Goal: Task Accomplishment & Management: Manage account settings

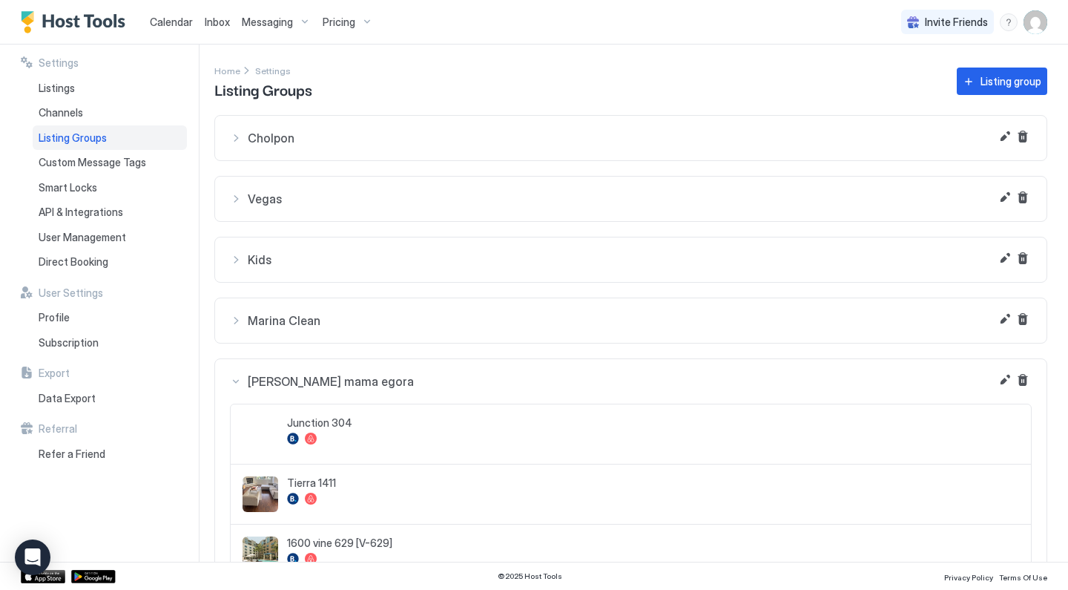
scroll to position [378, 0]
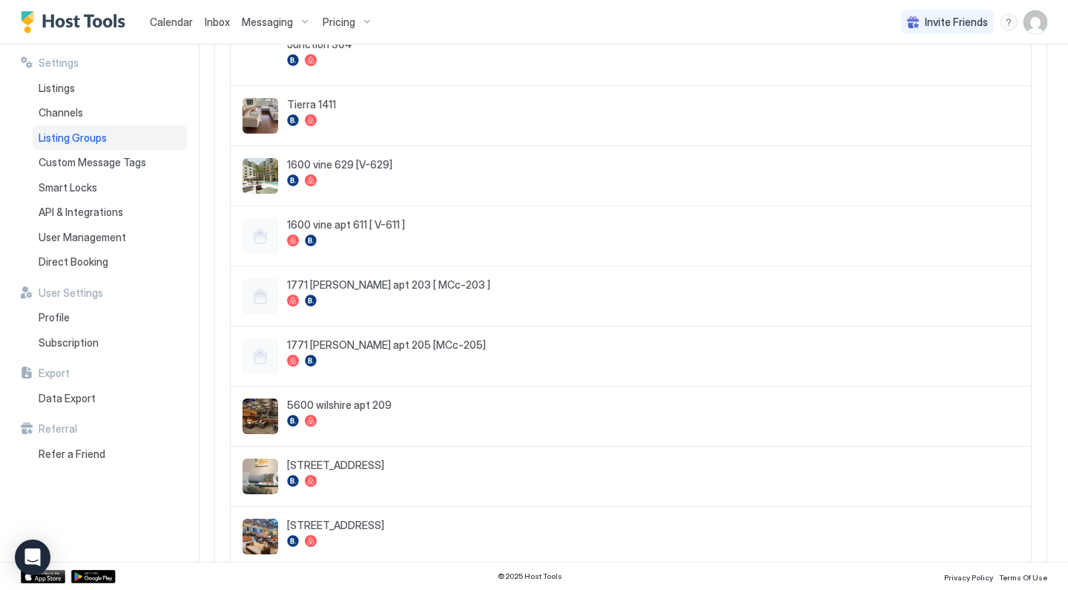
click at [1045, 19] on img "User profile" at bounding box center [1036, 22] width 24 height 24
click at [960, 79] on div "Settings" at bounding box center [952, 83] width 188 height 26
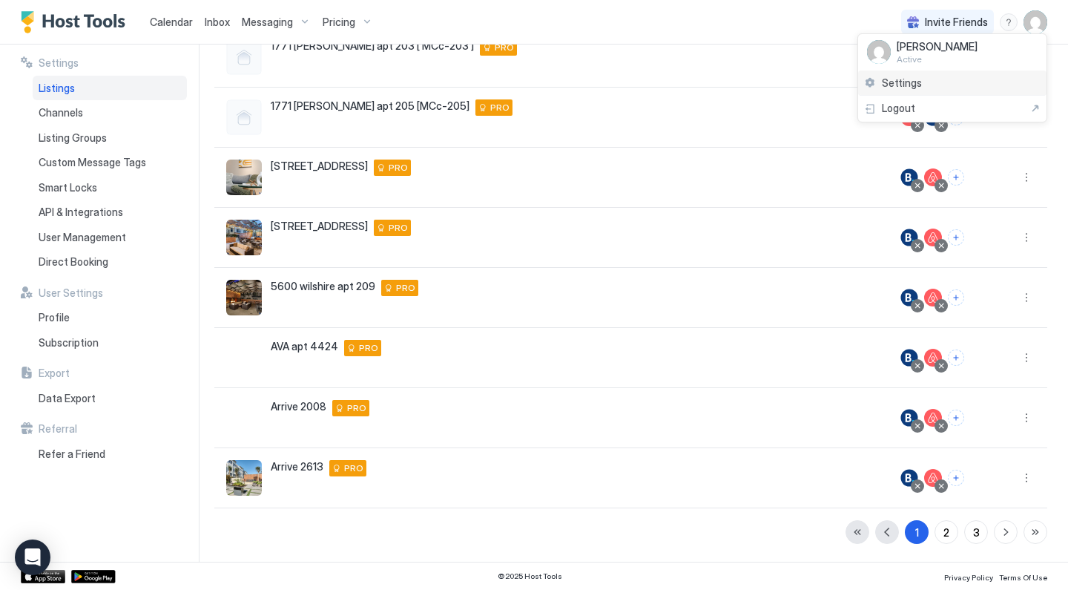
scroll to position [277, 0]
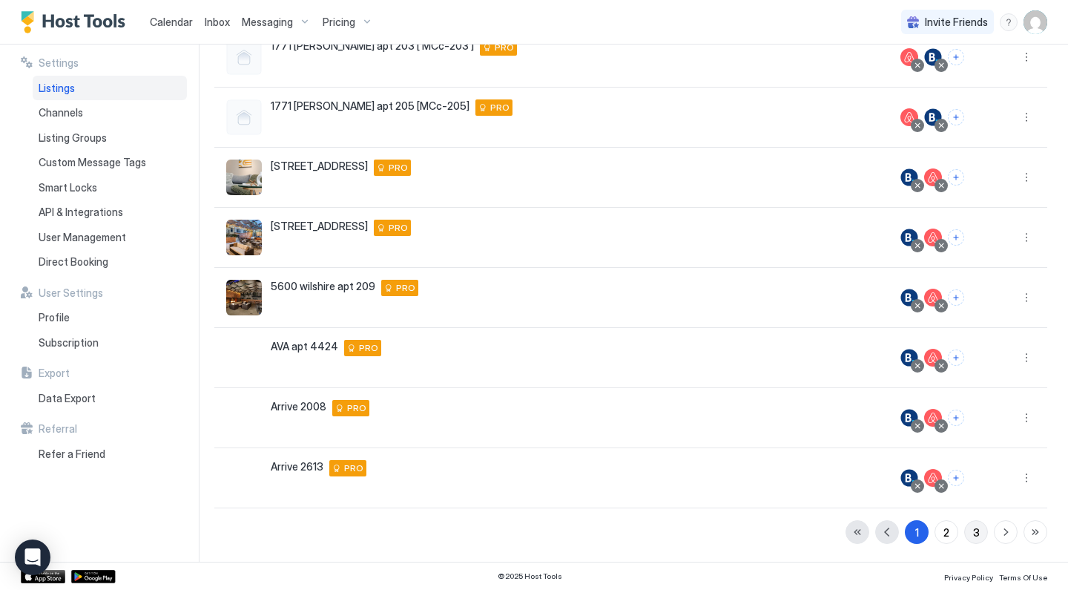
click at [968, 533] on button "3" at bounding box center [976, 532] width 24 height 24
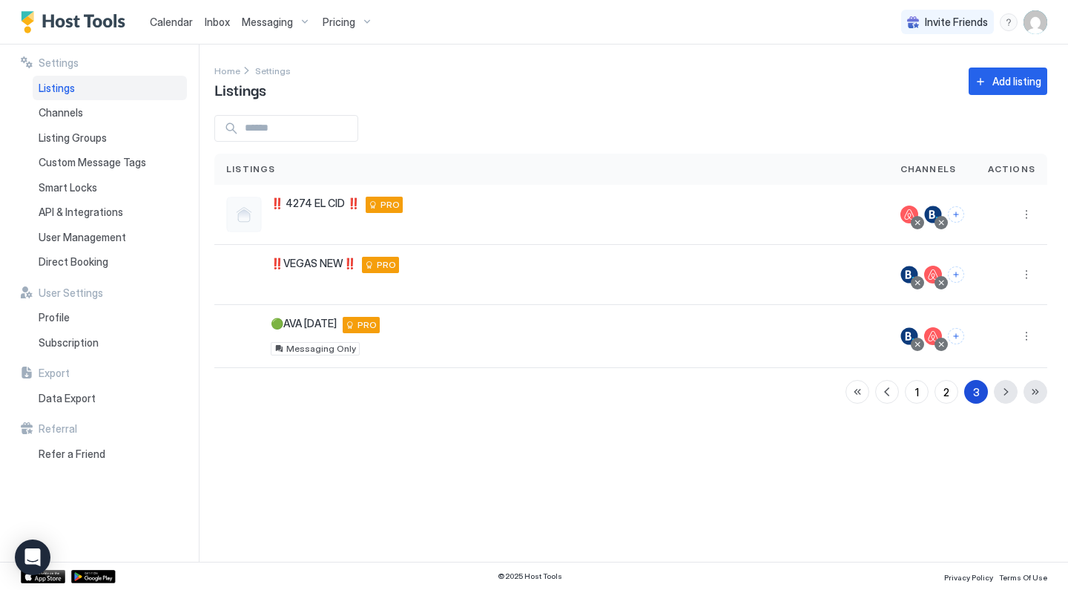
scroll to position [0, 0]
click at [950, 393] on button "2" at bounding box center [947, 392] width 24 height 24
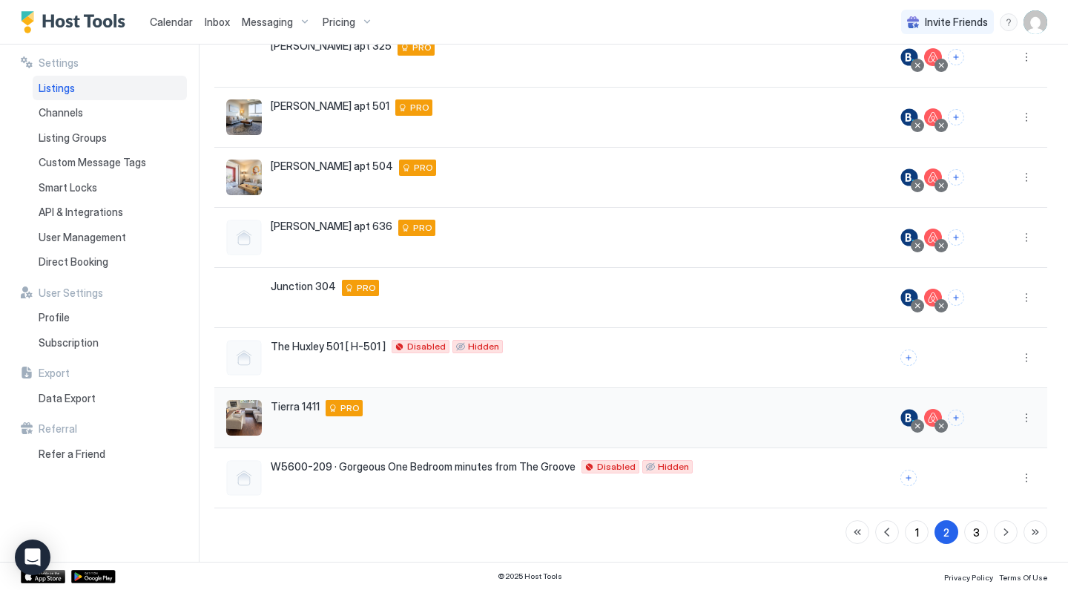
scroll to position [277, 0]
click at [1028, 298] on button "More options" at bounding box center [1027, 298] width 18 height 18
click at [986, 372] on div "Listing Settings" at bounding box center [989, 367] width 102 height 24
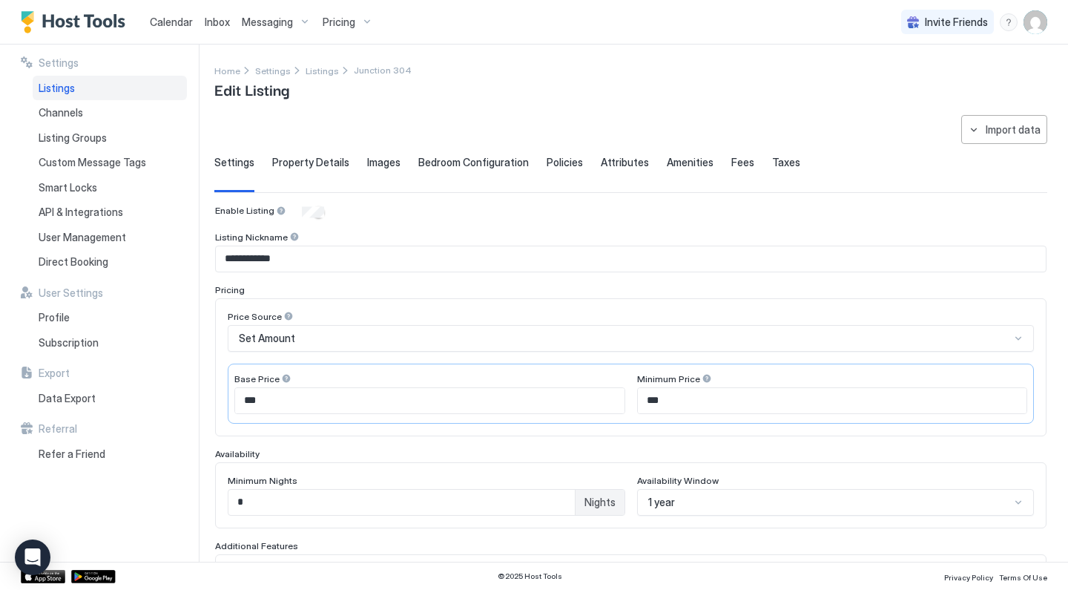
click at [326, 168] on div "Property Details" at bounding box center [310, 174] width 77 height 36
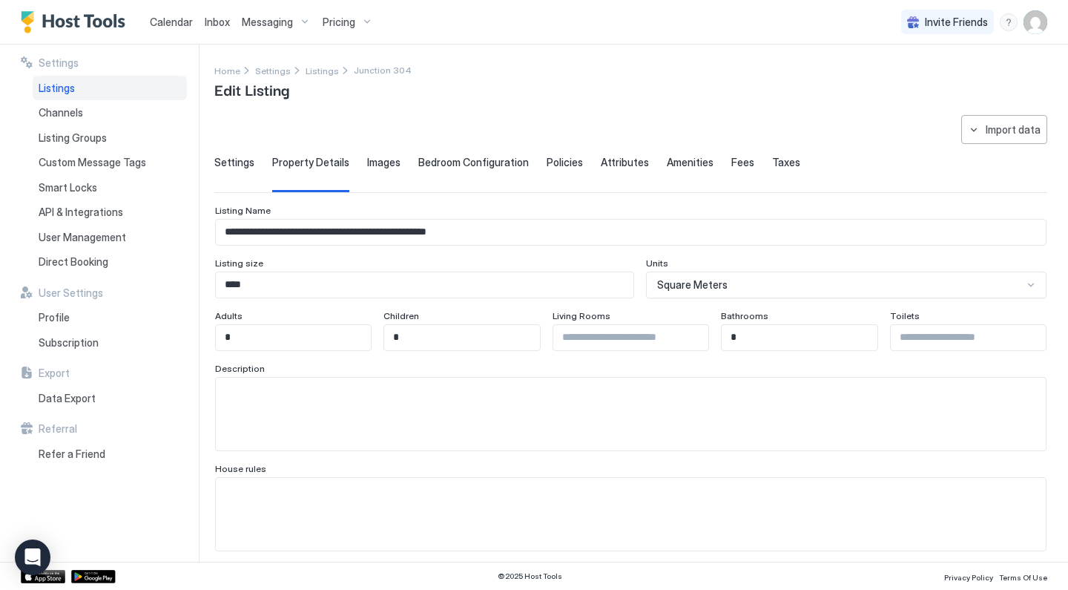
click at [683, 170] on div "Amenities" at bounding box center [690, 174] width 47 height 36
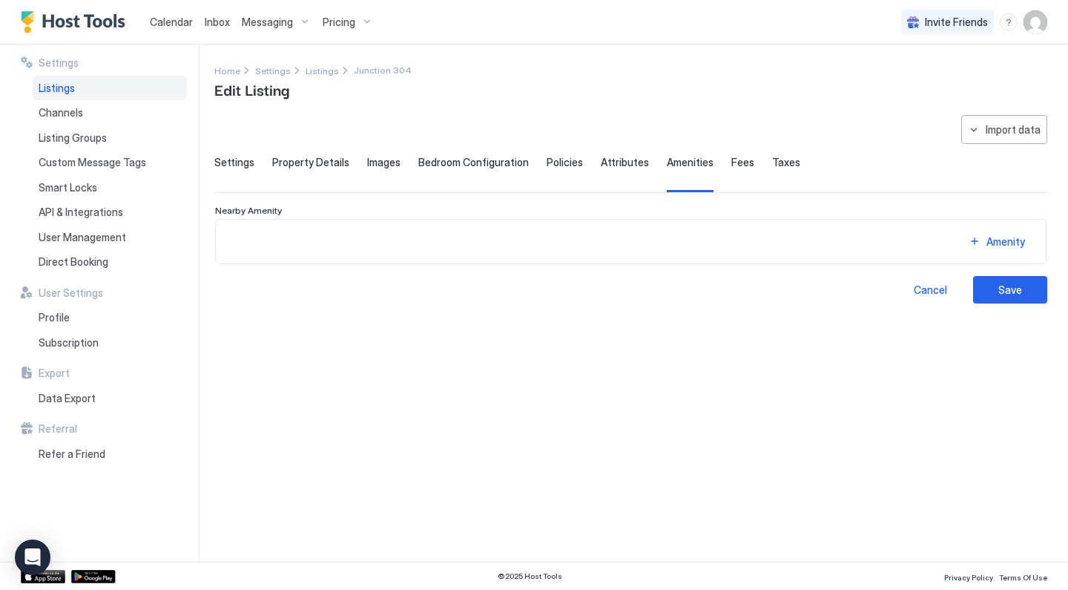
click at [566, 169] on div "Policies" at bounding box center [565, 174] width 36 height 36
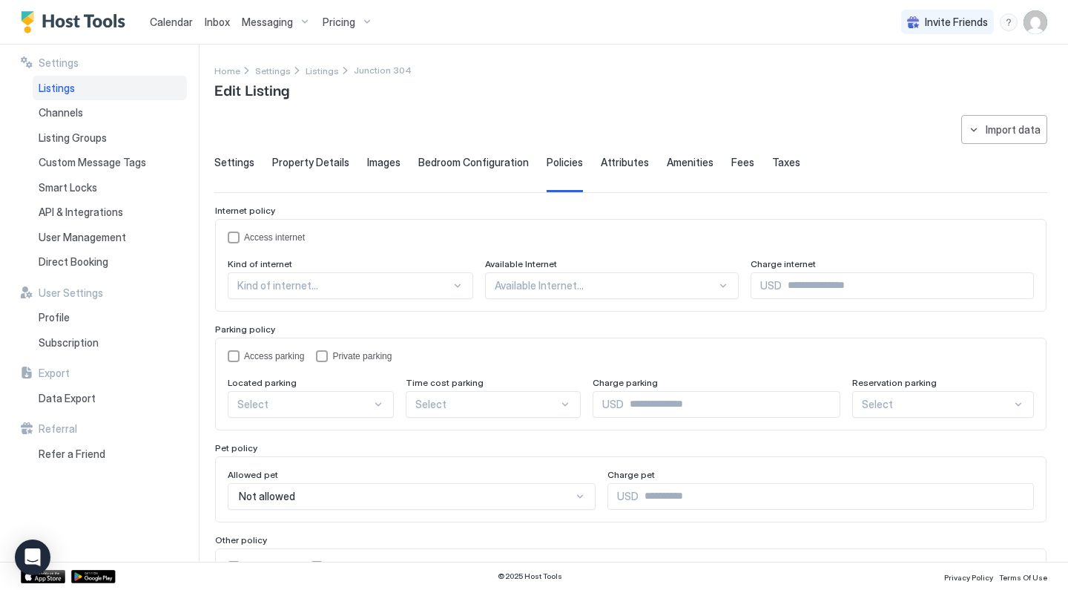
click at [339, 166] on span "Property Details" at bounding box center [310, 162] width 77 height 13
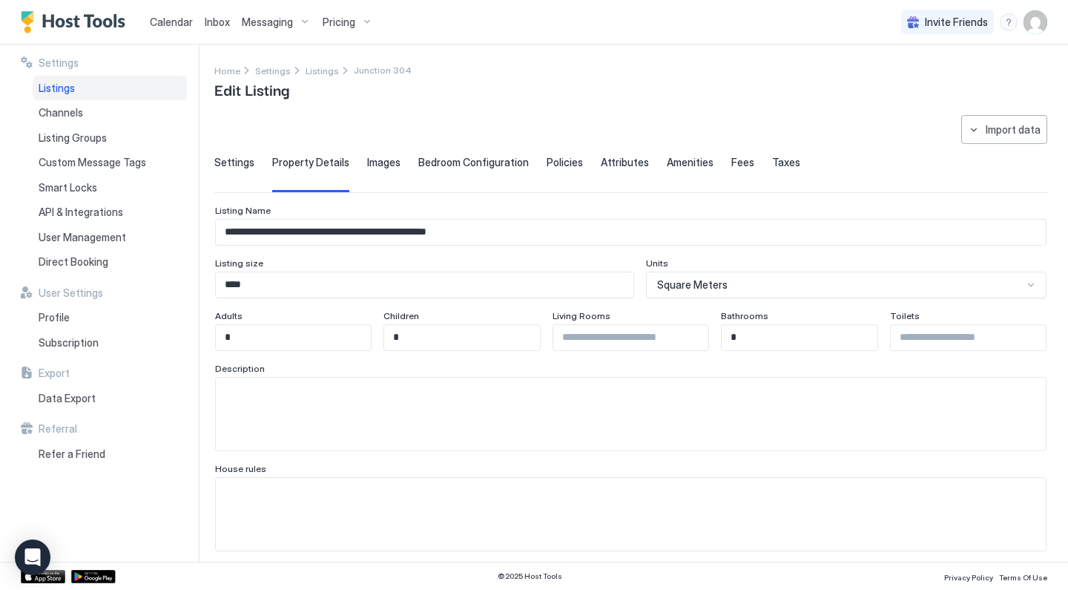
click at [240, 168] on div "Settings" at bounding box center [234, 174] width 40 height 36
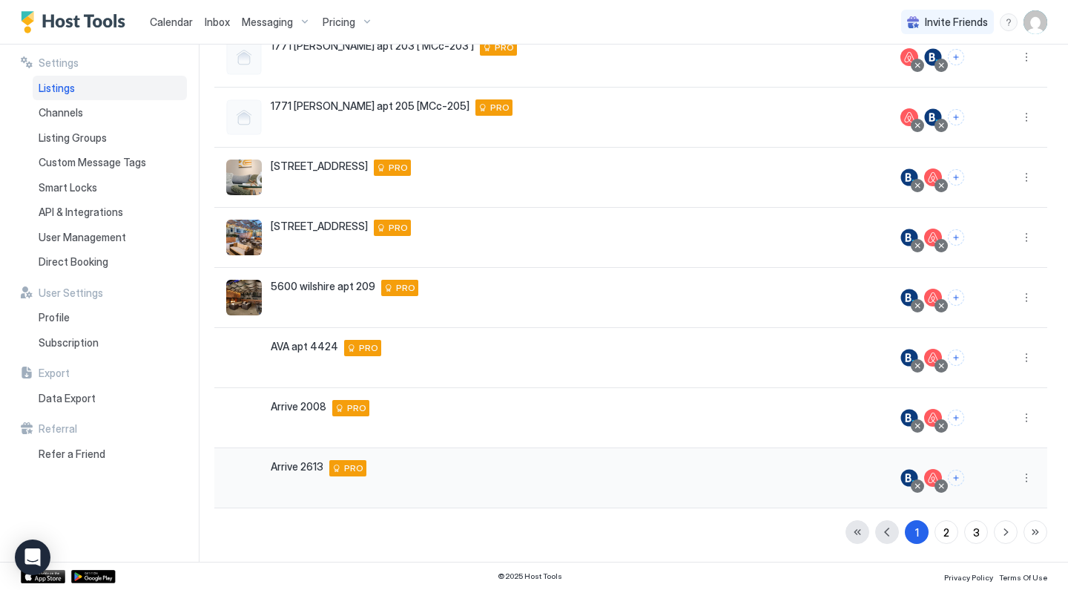
scroll to position [277, 0]
click at [949, 531] on div "2" at bounding box center [947, 533] width 6 height 16
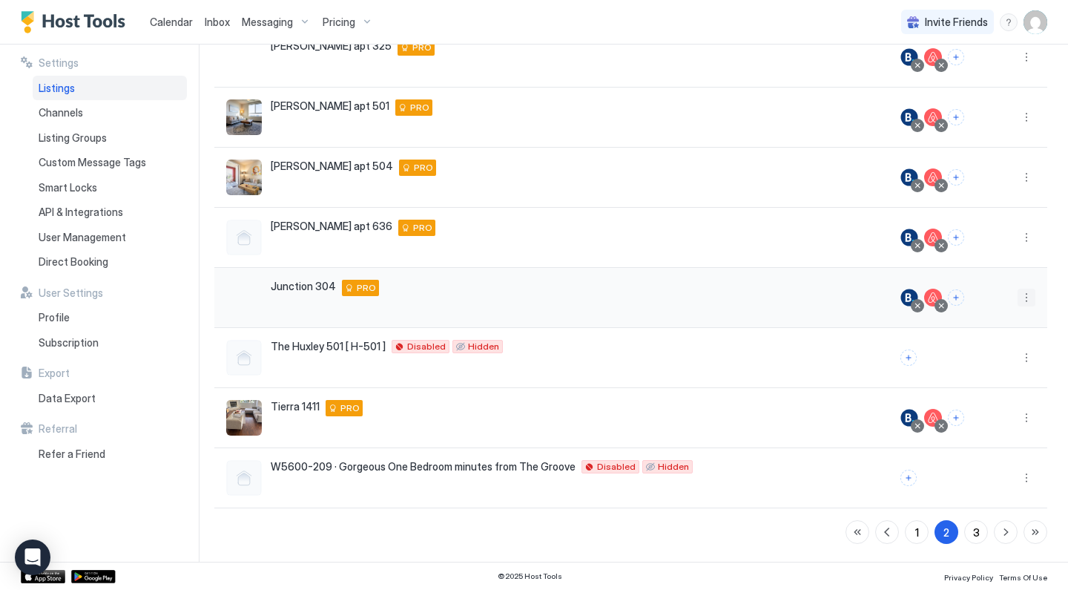
click at [1032, 293] on button "More options" at bounding box center [1027, 298] width 18 height 18
click at [964, 292] on div at bounding box center [534, 295] width 1068 height 590
click at [956, 297] on div at bounding box center [534, 295] width 1068 height 590
click at [956, 297] on button "Connect channels" at bounding box center [956, 297] width 16 height 16
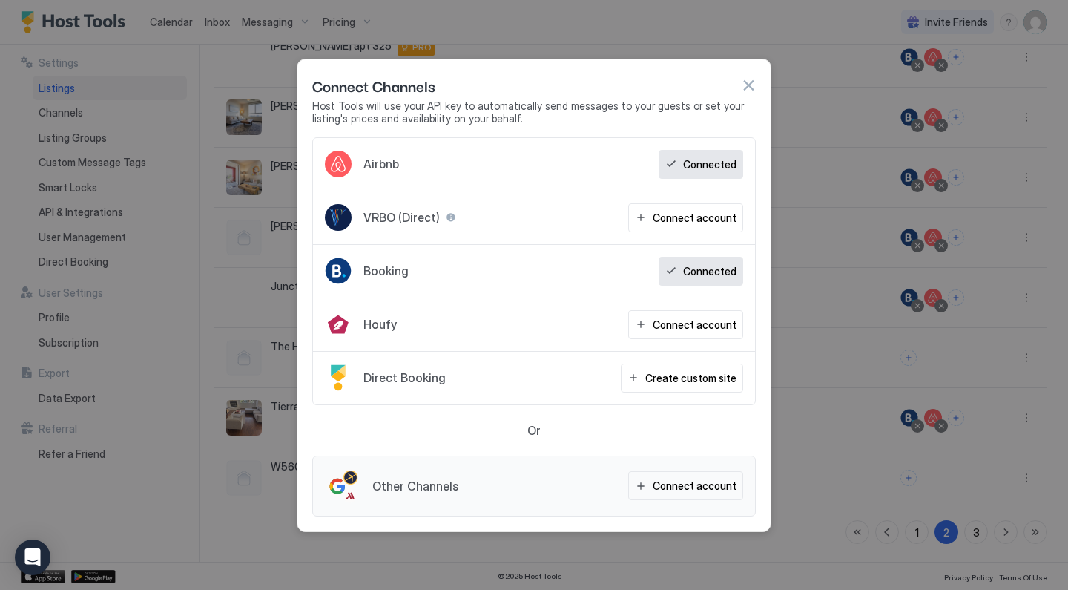
click at [712, 173] on div "Connected" at bounding box center [701, 164] width 85 height 29
click at [752, 87] on button "button" at bounding box center [748, 85] width 15 height 15
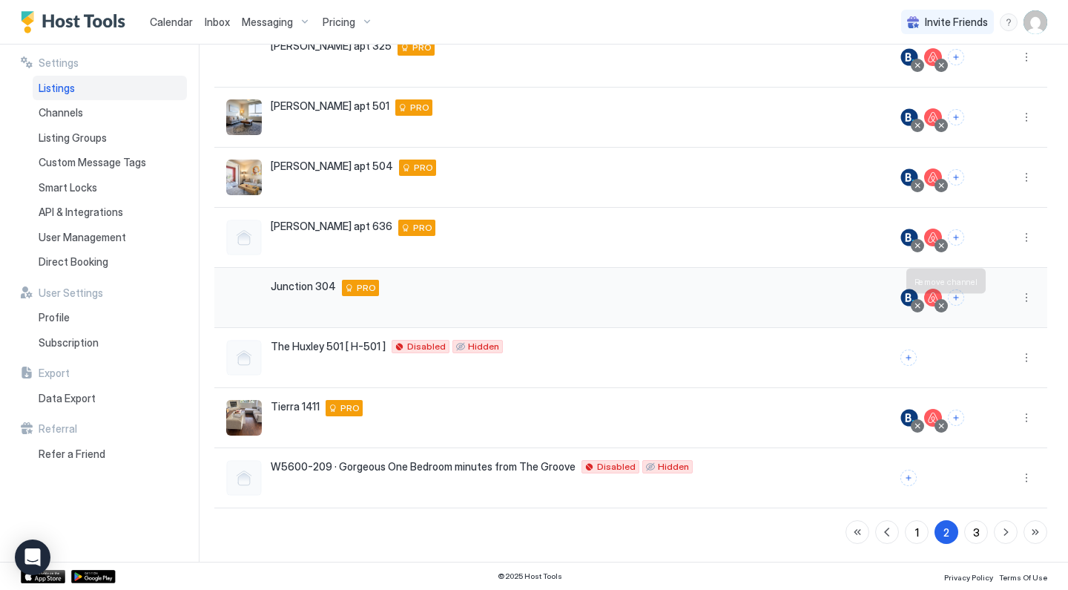
click at [945, 308] on div at bounding box center [941, 305] width 7 height 7
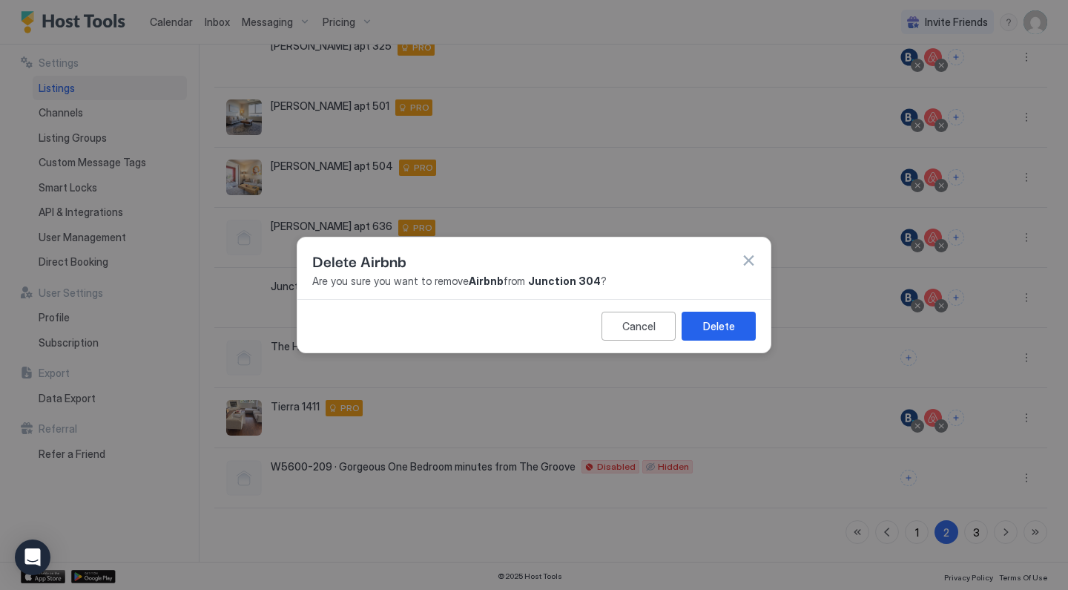
click at [746, 329] on button "Delete" at bounding box center [719, 326] width 74 height 29
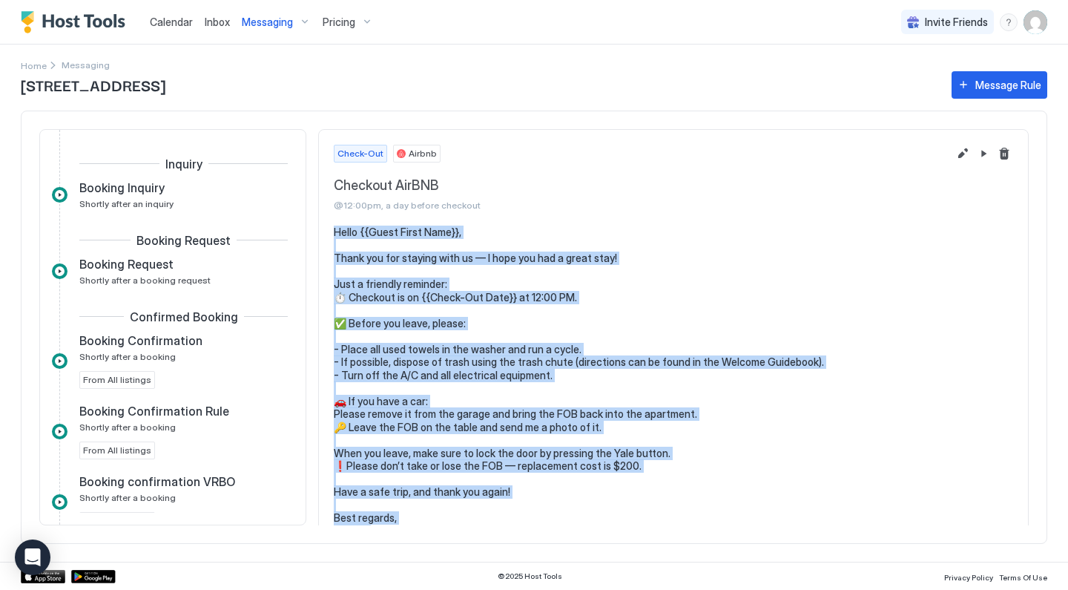
scroll to position [555, 0]
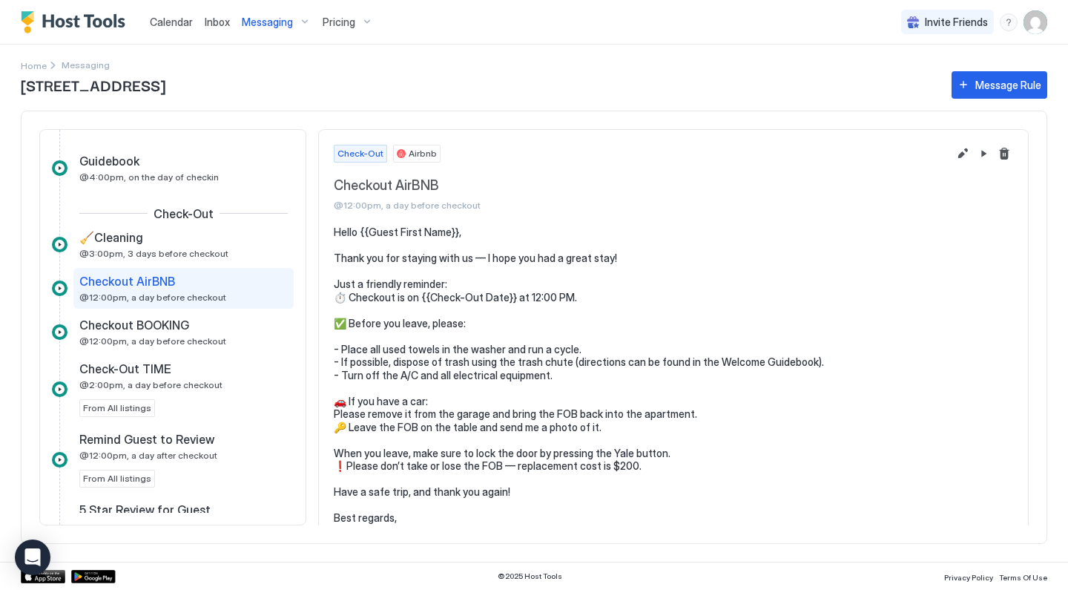
click at [108, 23] on img "Host Tools Logo" at bounding box center [76, 22] width 111 height 22
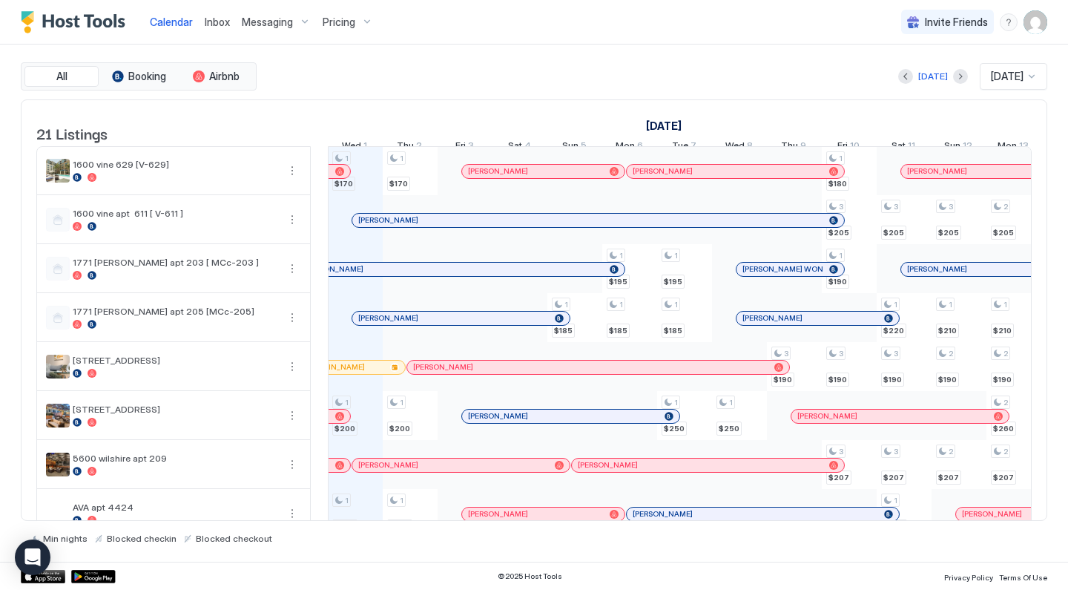
scroll to position [667, 0]
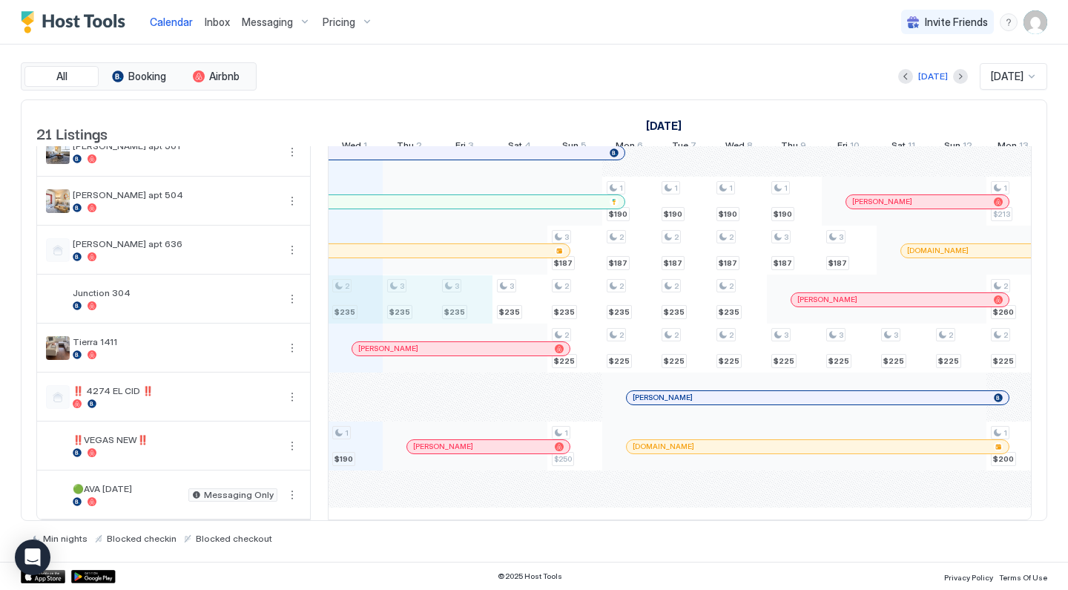
drag, startPoint x: 364, startPoint y: 312, endPoint x: 452, endPoint y: 307, distance: 88.4
click at [452, 307] on div "1 $170 1 $200 1 $200 1 $230 1 $200 2 $235 1 $190 1 $170 1 $200 1 $200 1 $180 3 …" at bounding box center [959, 6] width 2910 height 1028
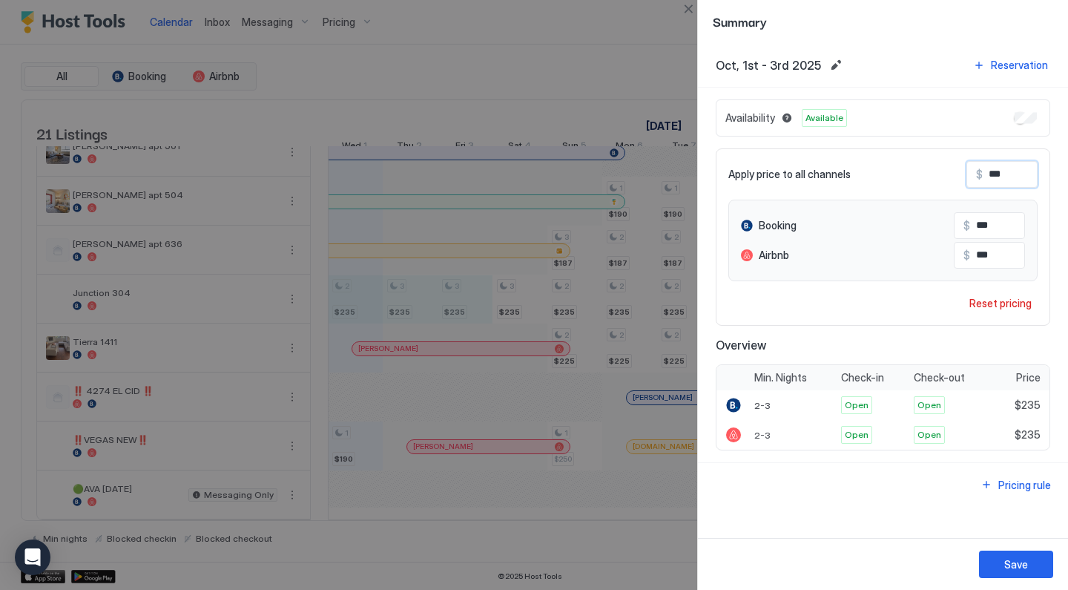
click at [998, 175] on input "***" at bounding box center [1042, 174] width 119 height 25
type input "*"
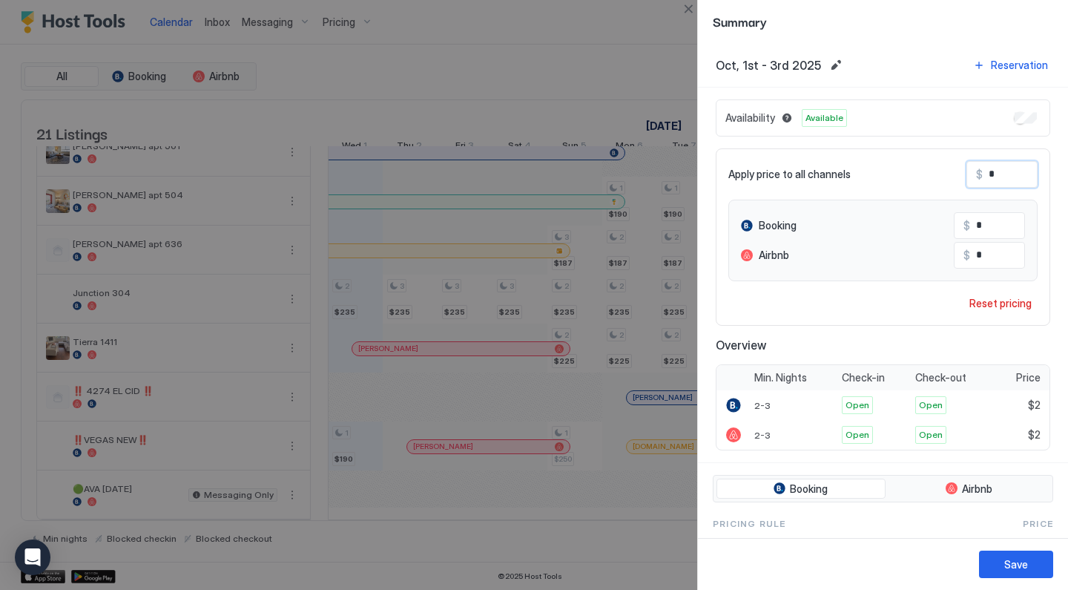
type input "**"
type input "***"
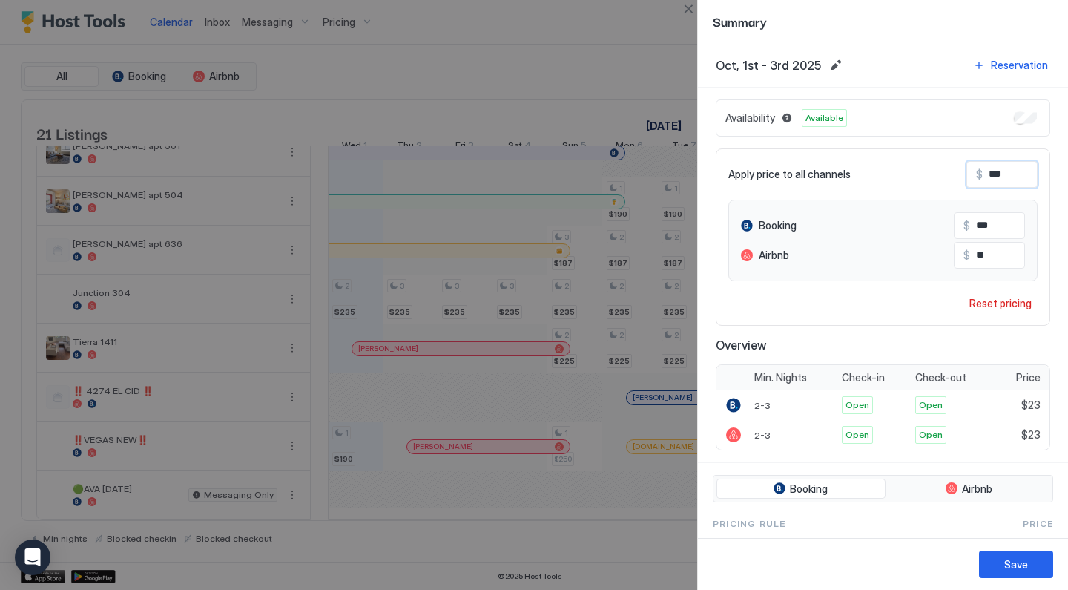
type input "***"
click at [994, 555] on button "Save" at bounding box center [1016, 563] width 74 height 27
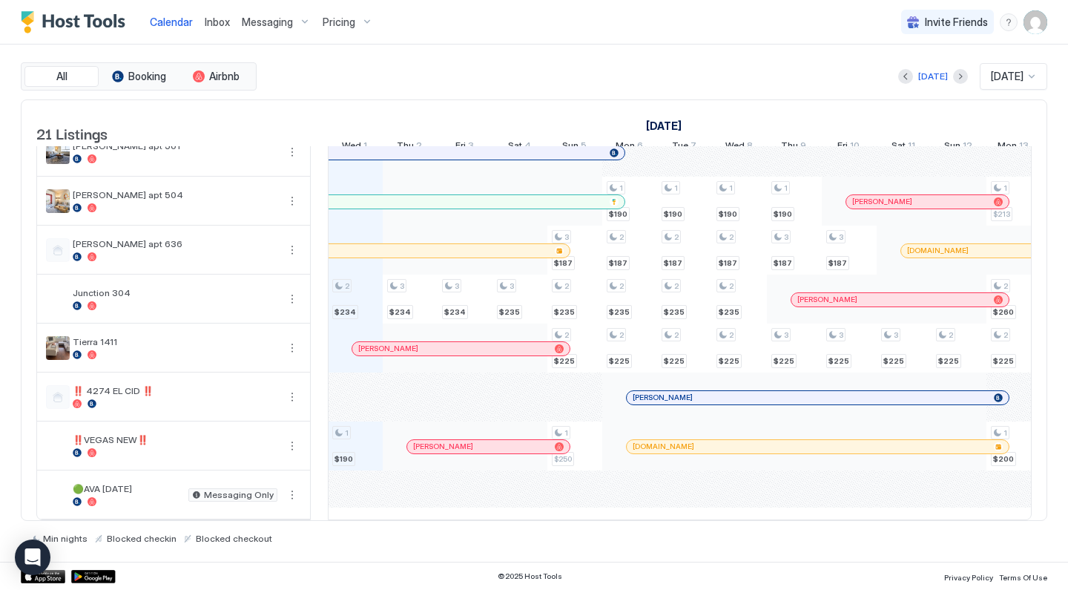
scroll to position [0, 997]
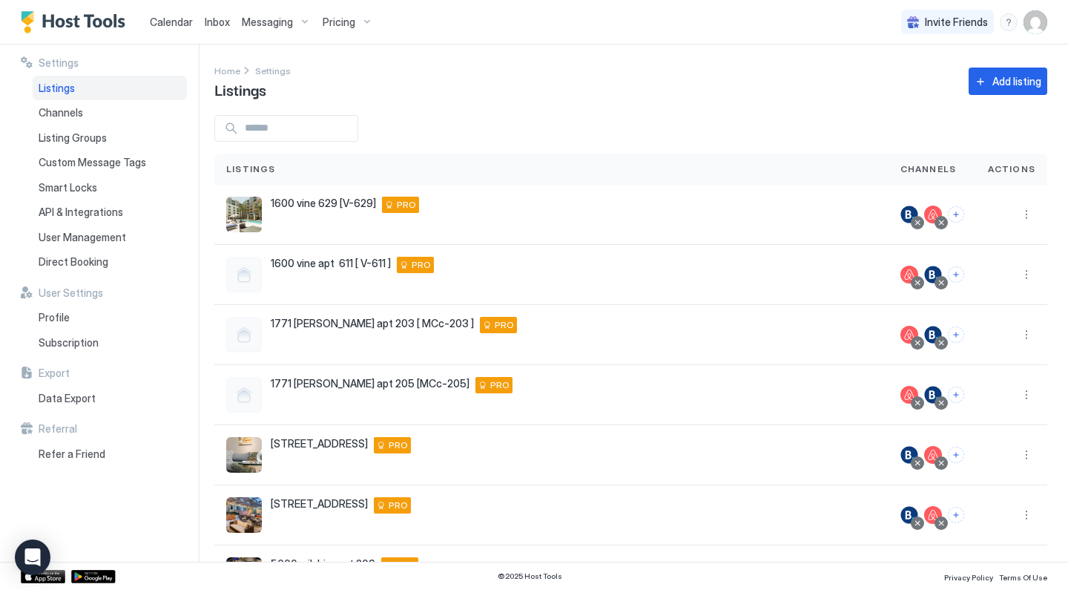
scroll to position [277, 0]
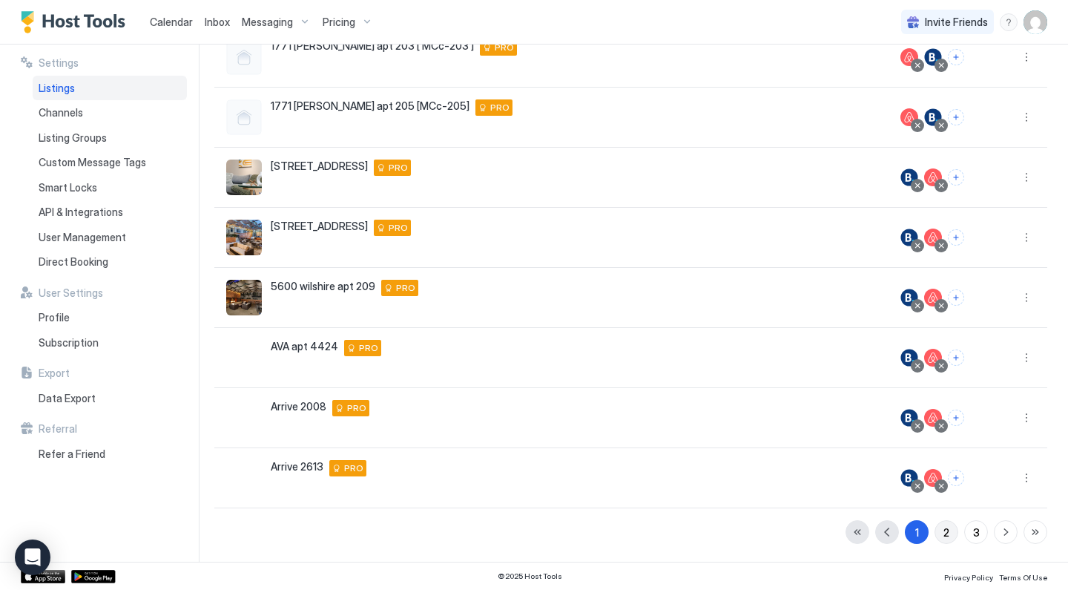
click at [944, 532] on div "2" at bounding box center [947, 533] width 6 height 16
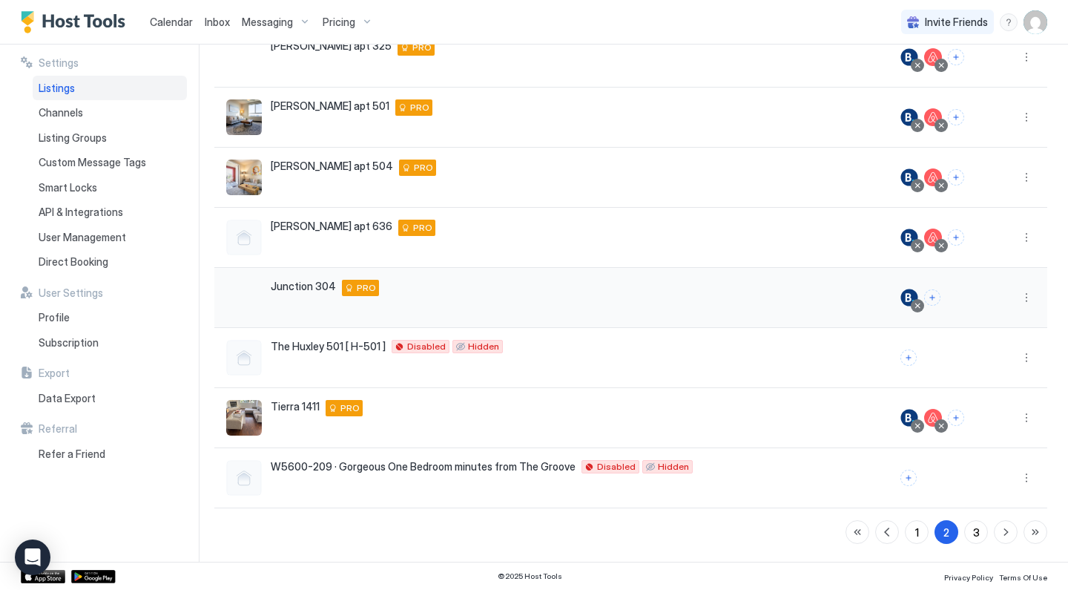
click at [934, 303] on button "Connect channels" at bounding box center [932, 297] width 16 height 16
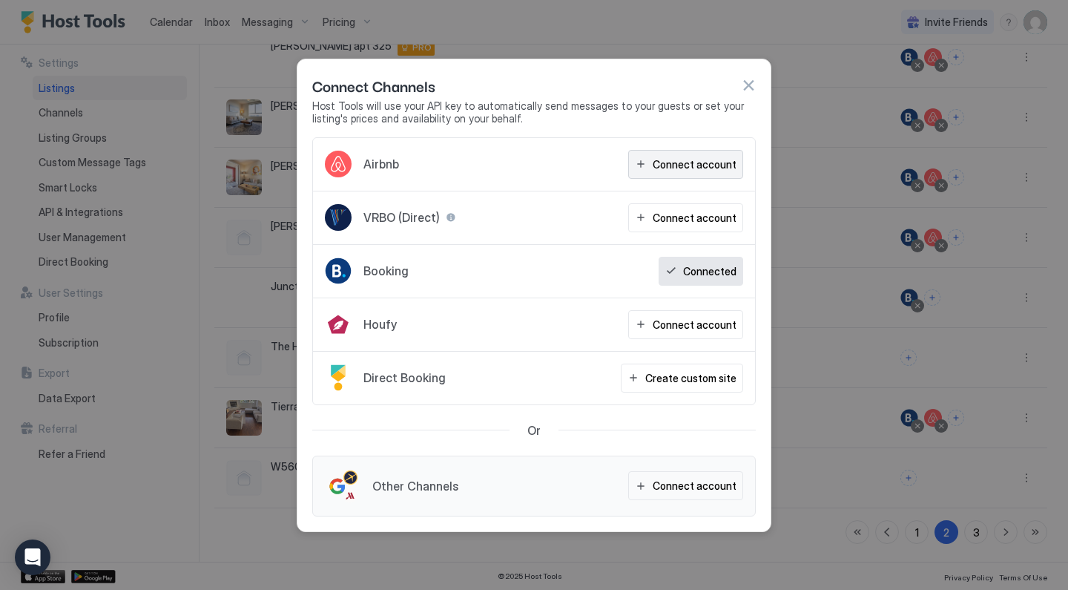
click at [673, 165] on div "Connect account" at bounding box center [695, 165] width 84 height 16
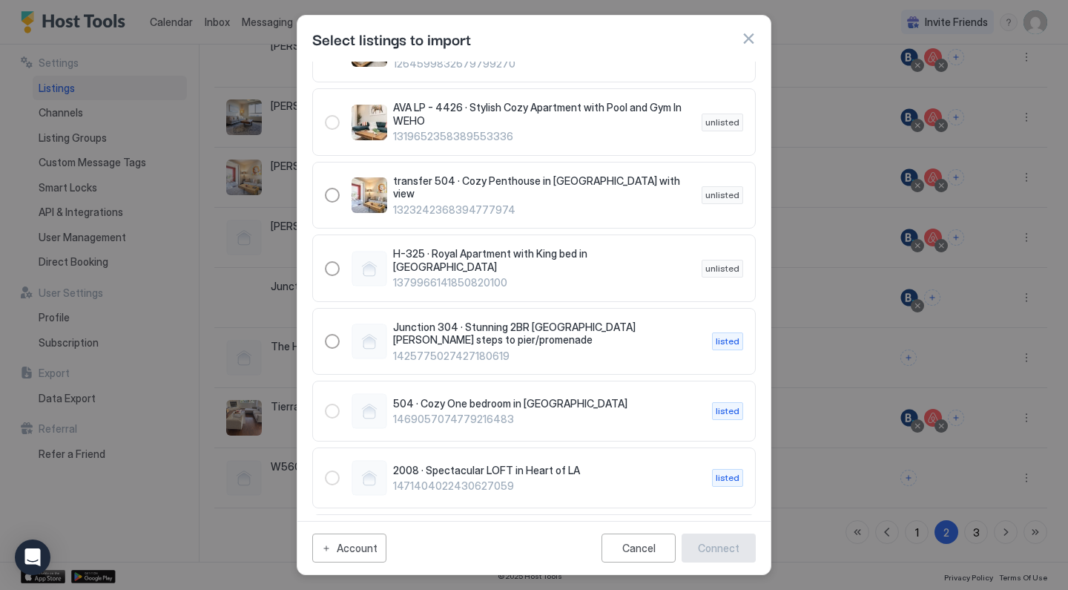
scroll to position [1217, 0]
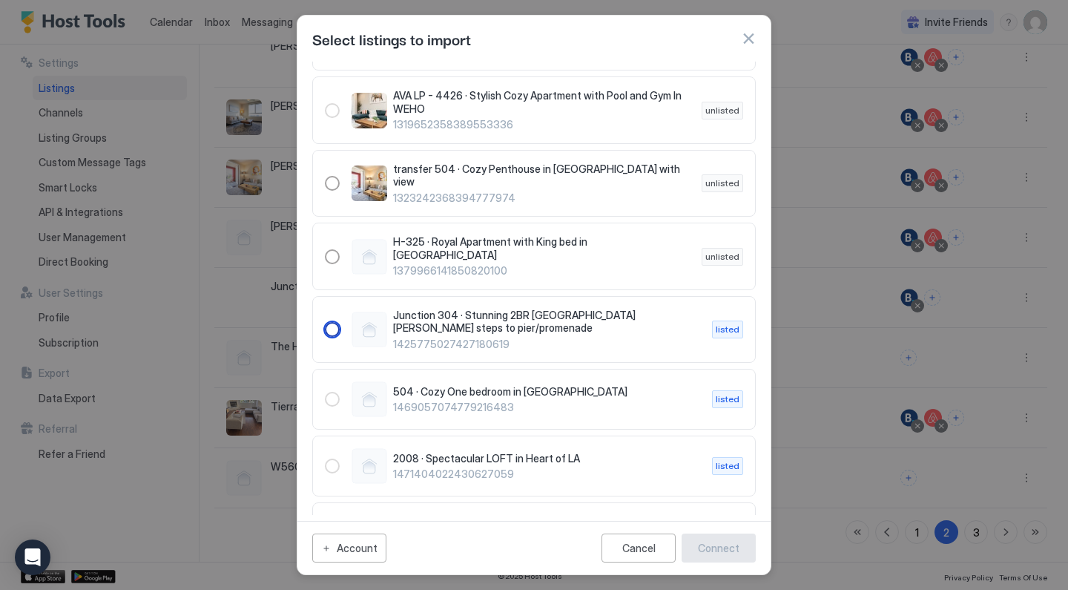
click at [332, 322] on div "1425775027427180619" at bounding box center [332, 329] width 15 height 15
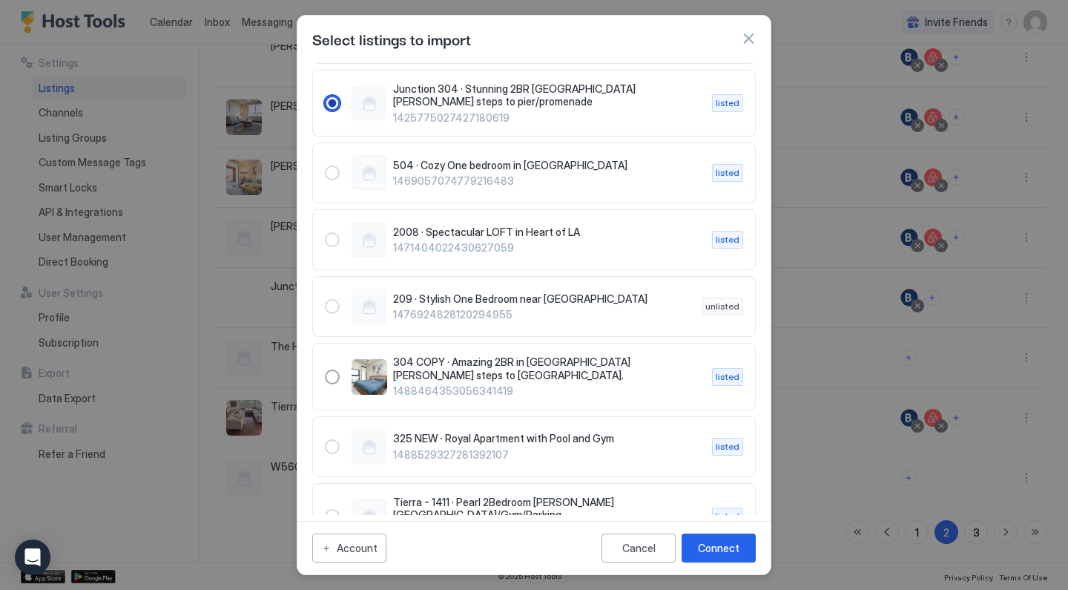
scroll to position [1446, 0]
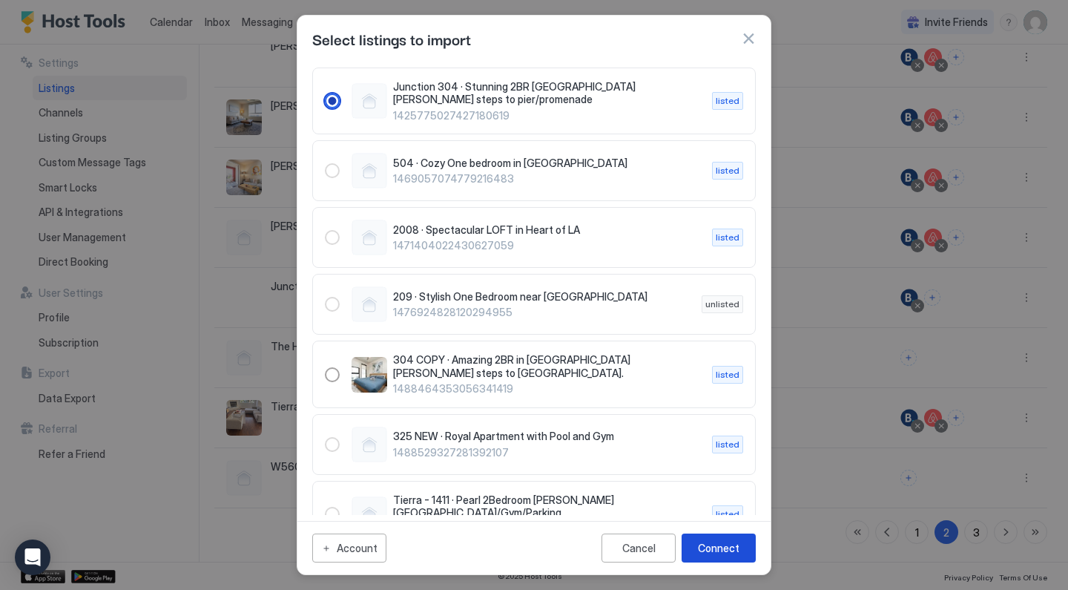
click at [700, 553] on div "Connect" at bounding box center [719, 548] width 42 height 16
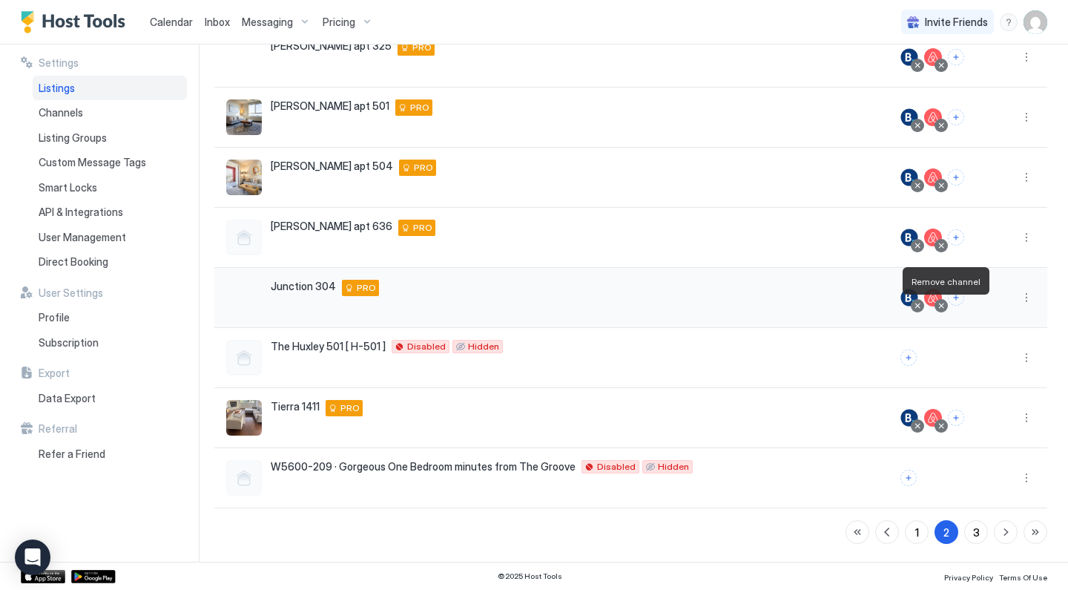
click at [945, 305] on div at bounding box center [941, 305] width 7 height 7
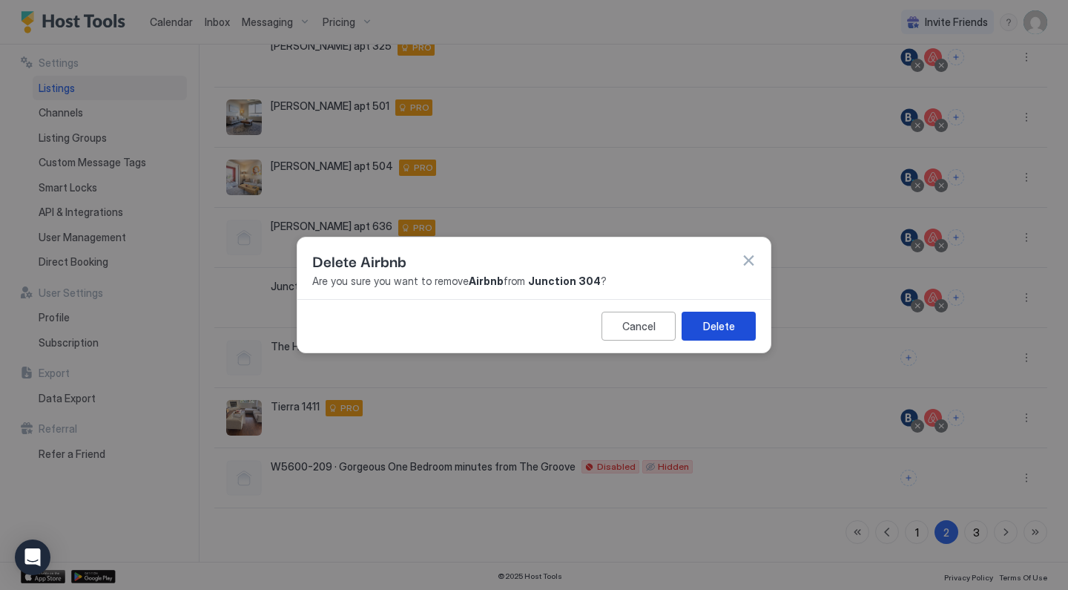
click at [731, 338] on button "Delete" at bounding box center [719, 326] width 74 height 29
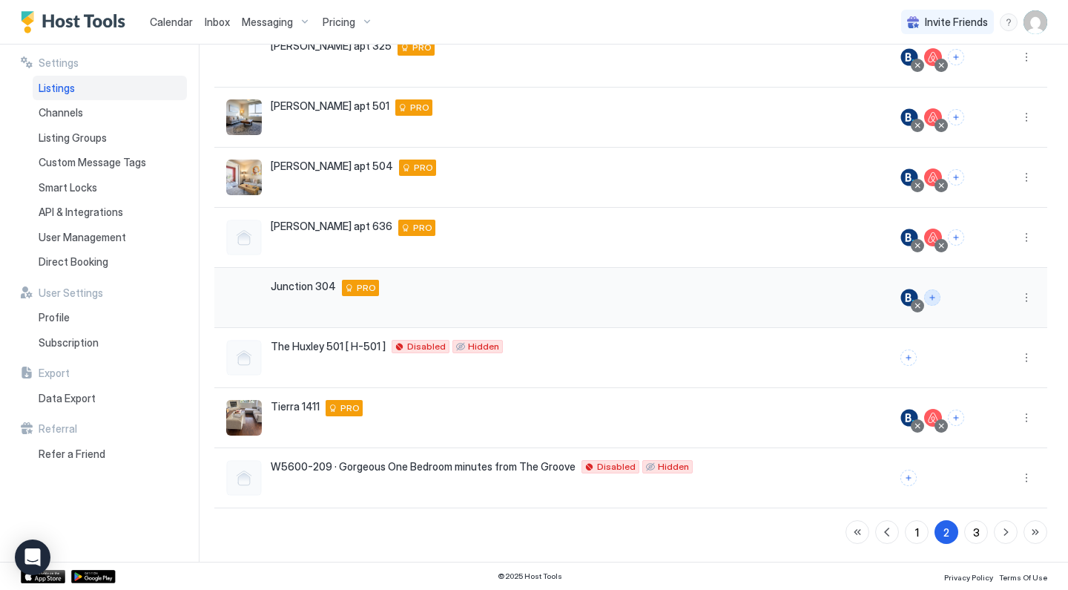
click at [934, 296] on button "Connect channels" at bounding box center [932, 297] width 16 height 16
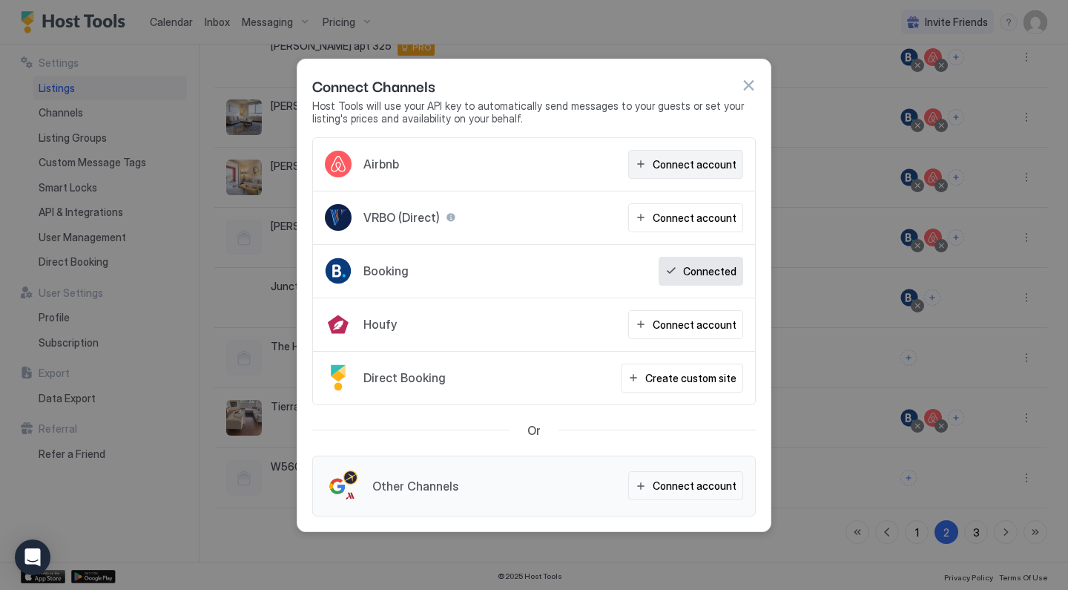
click at [692, 164] on div "Connect account" at bounding box center [695, 165] width 84 height 16
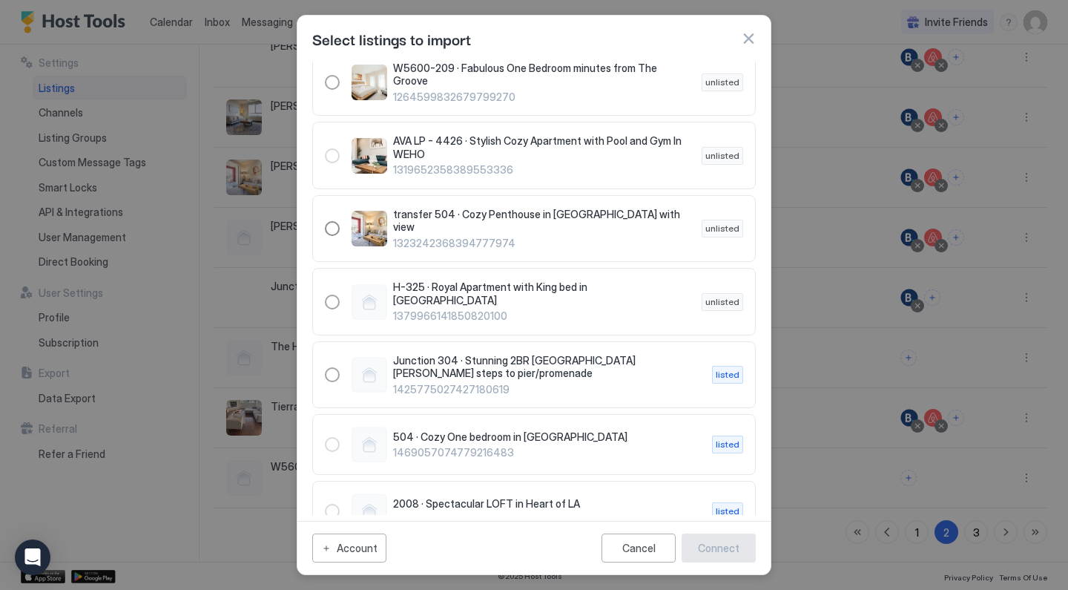
scroll to position [1184, 0]
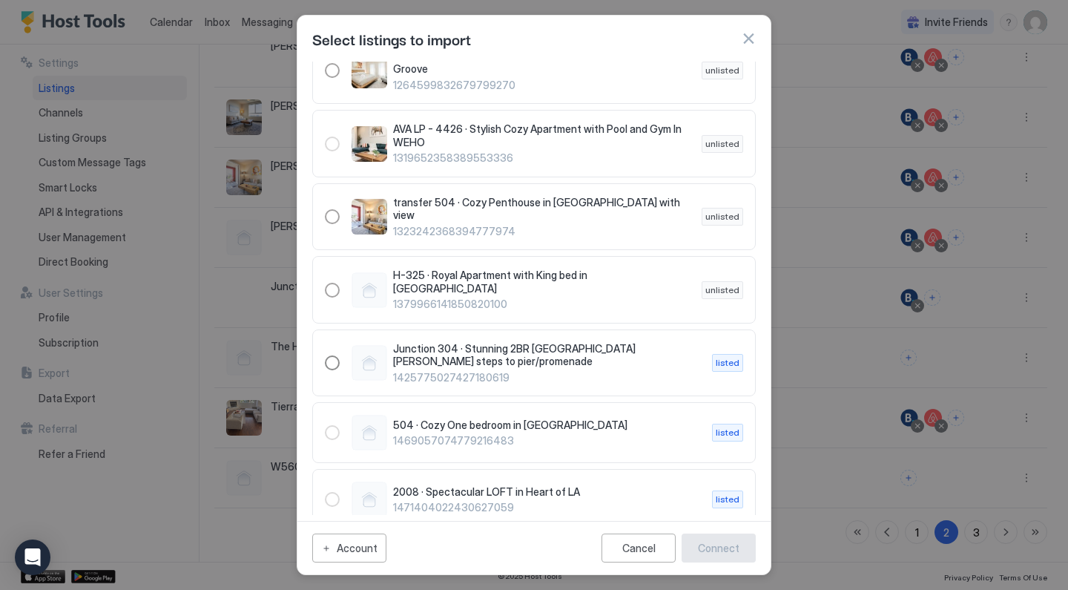
click at [331, 355] on div "1425775027427180619" at bounding box center [332, 362] width 15 height 15
click at [708, 548] on div "Connect" at bounding box center [719, 548] width 42 height 16
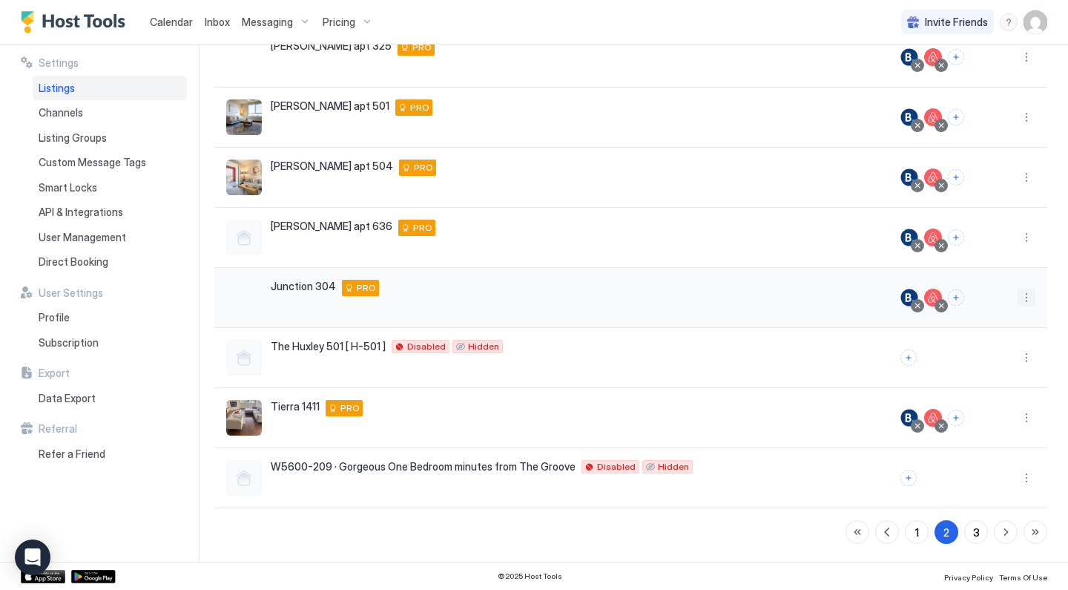
click at [1028, 295] on button "More options" at bounding box center [1027, 298] width 18 height 18
click at [994, 369] on span "Listing Settings" at bounding box center [993, 366] width 66 height 11
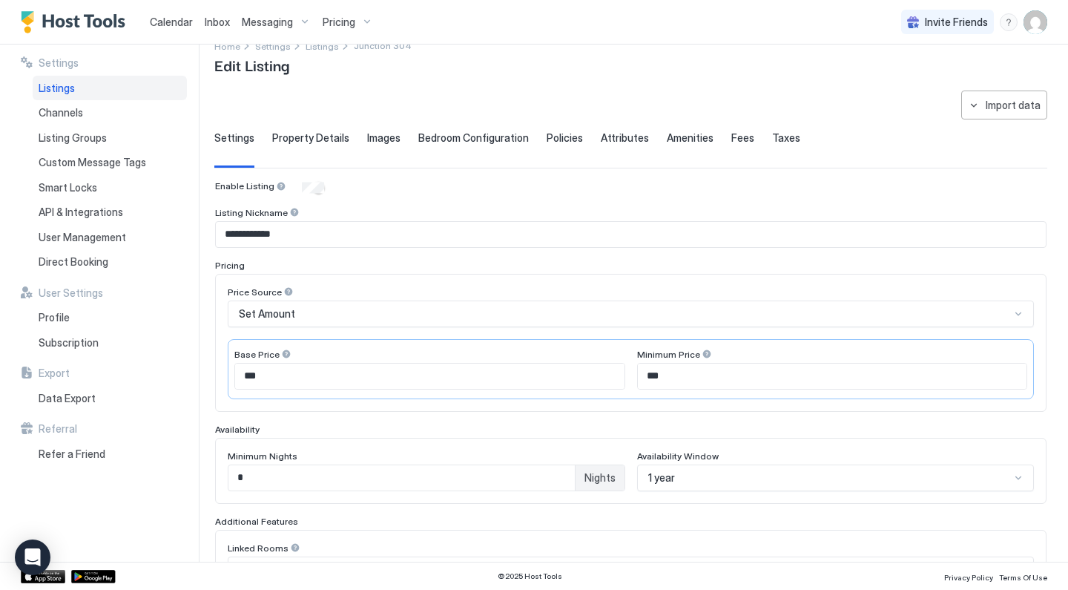
scroll to position [279, 0]
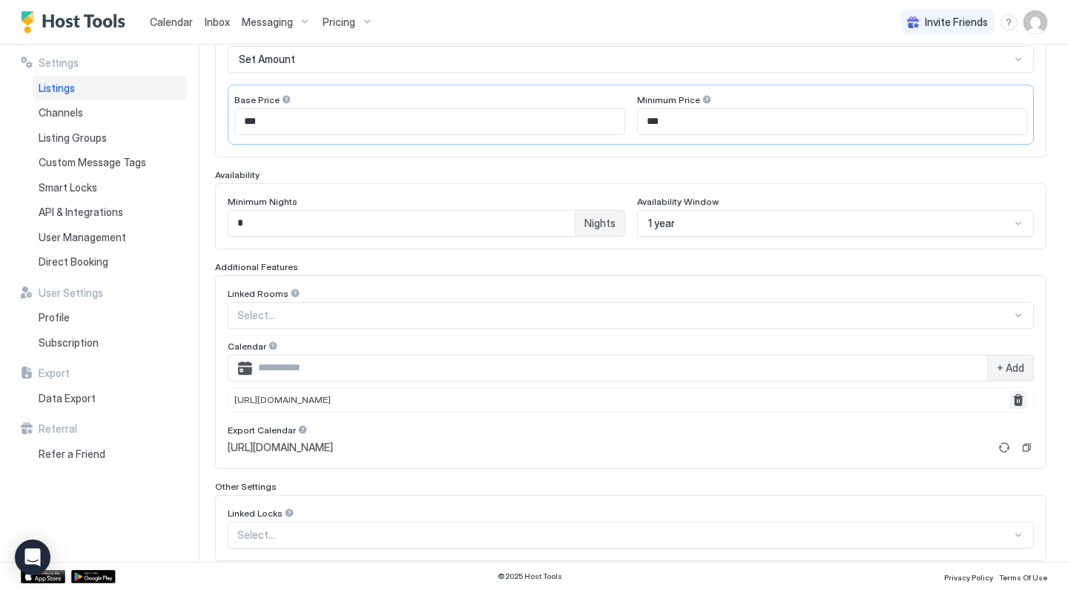
click at [1019, 401] on button "Remove" at bounding box center [1019, 400] width 18 height 18
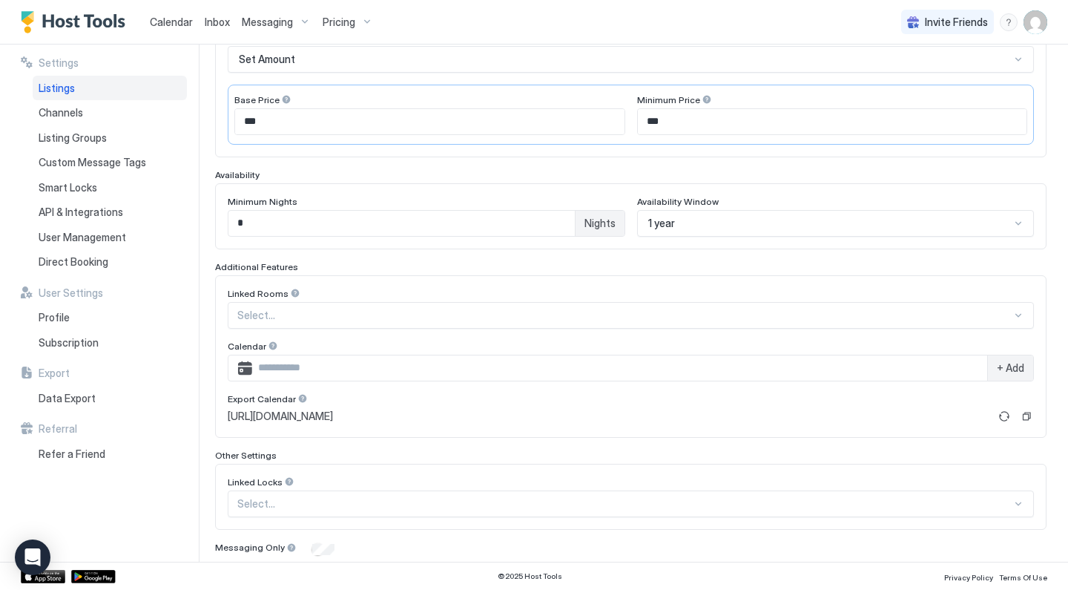
click at [851, 359] on input "Input Field" at bounding box center [619, 367] width 735 height 25
paste input "**********"
type input "**********"
click at [1023, 371] on span "+ Add" at bounding box center [1010, 367] width 27 height 13
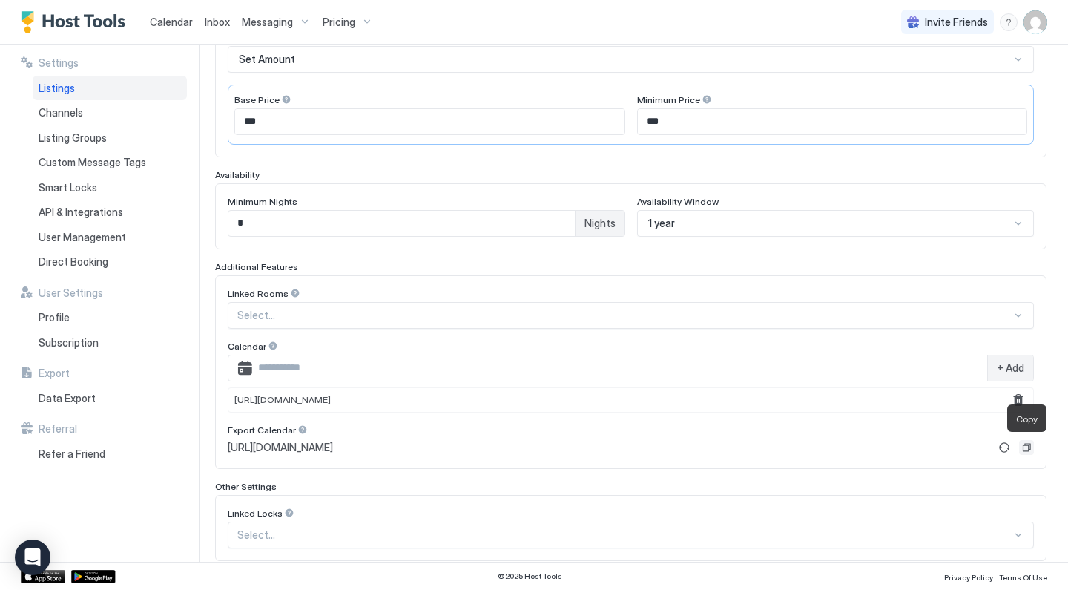
click at [1027, 450] on button "Copy" at bounding box center [1026, 447] width 15 height 15
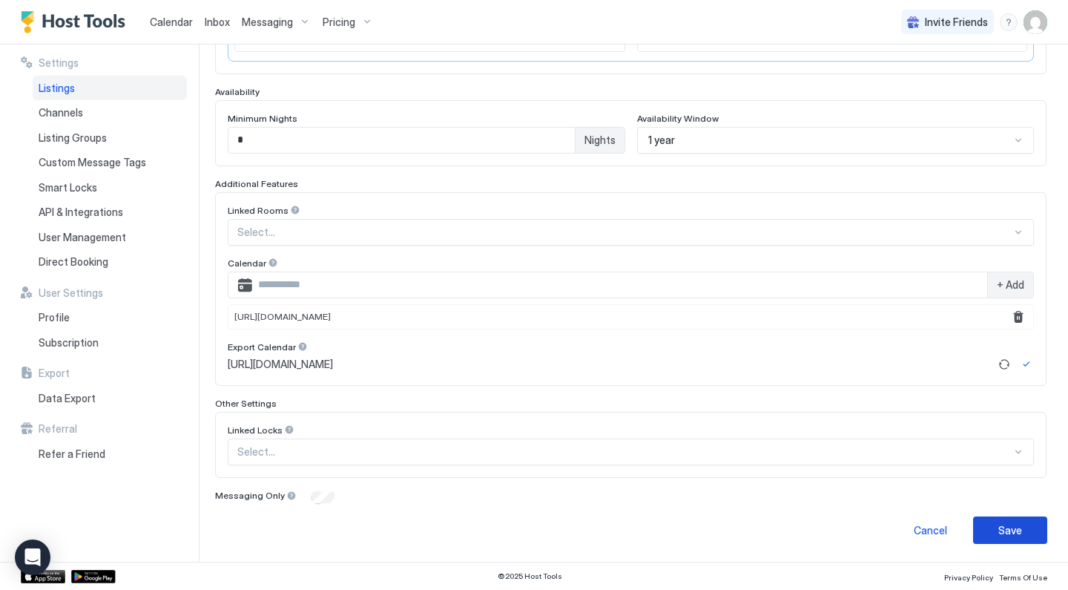
scroll to position [361, 0]
click at [1001, 369] on button "Refresh" at bounding box center [1005, 365] width 18 height 18
click at [1007, 365] on button "Refresh" at bounding box center [1005, 365] width 18 height 18
click at [1026, 364] on button "Copy" at bounding box center [1026, 365] width 15 height 15
click at [1003, 528] on div "Save" at bounding box center [1011, 531] width 24 height 16
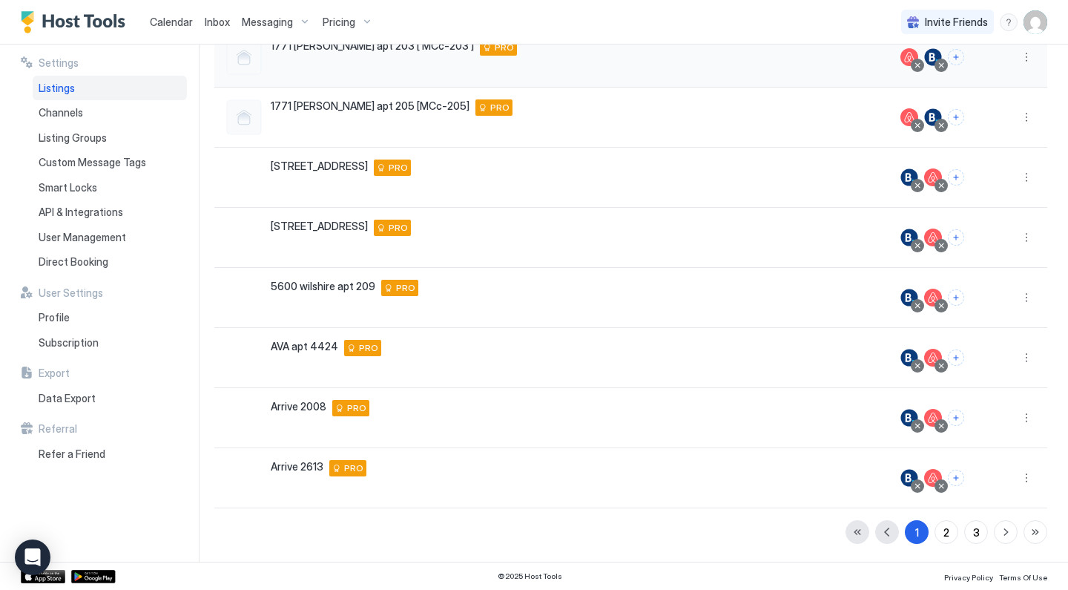
scroll to position [277, 0]
click at [175, 23] on span "Calendar" at bounding box center [171, 22] width 43 height 13
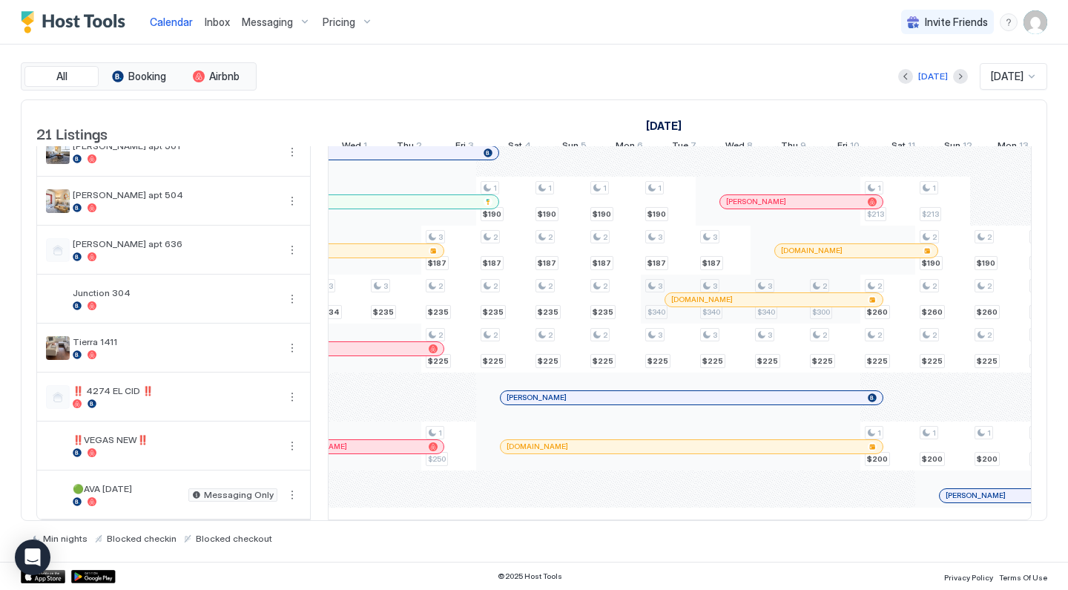
scroll to position [0, 950]
click at [346, 28] on div "Pricing" at bounding box center [348, 22] width 62 height 25
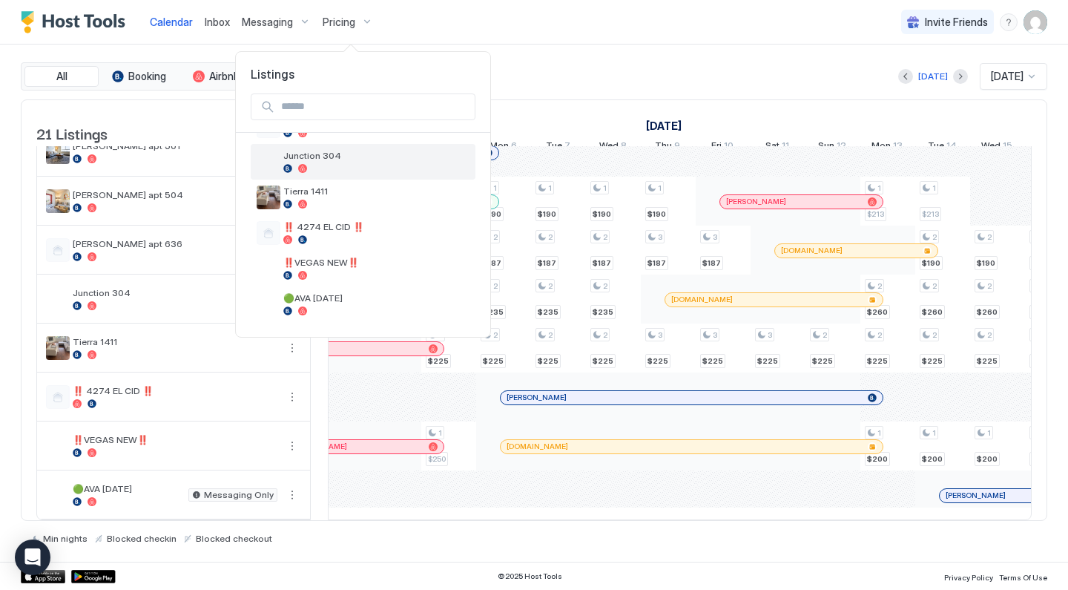
scroll to position [603, 0]
click at [342, 159] on span "Junction 304" at bounding box center [376, 155] width 186 height 11
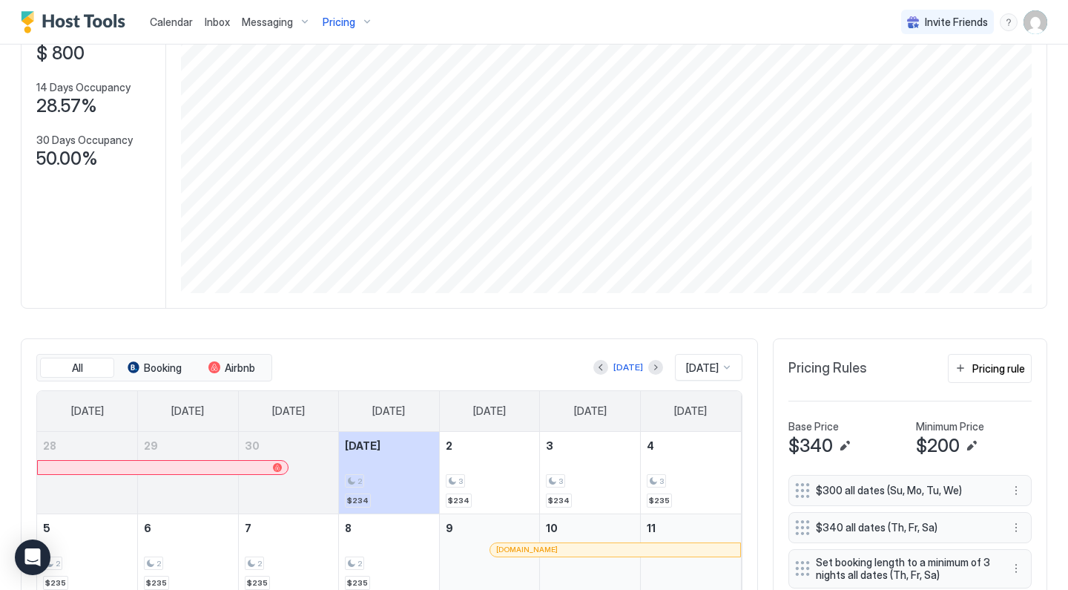
scroll to position [162, 0]
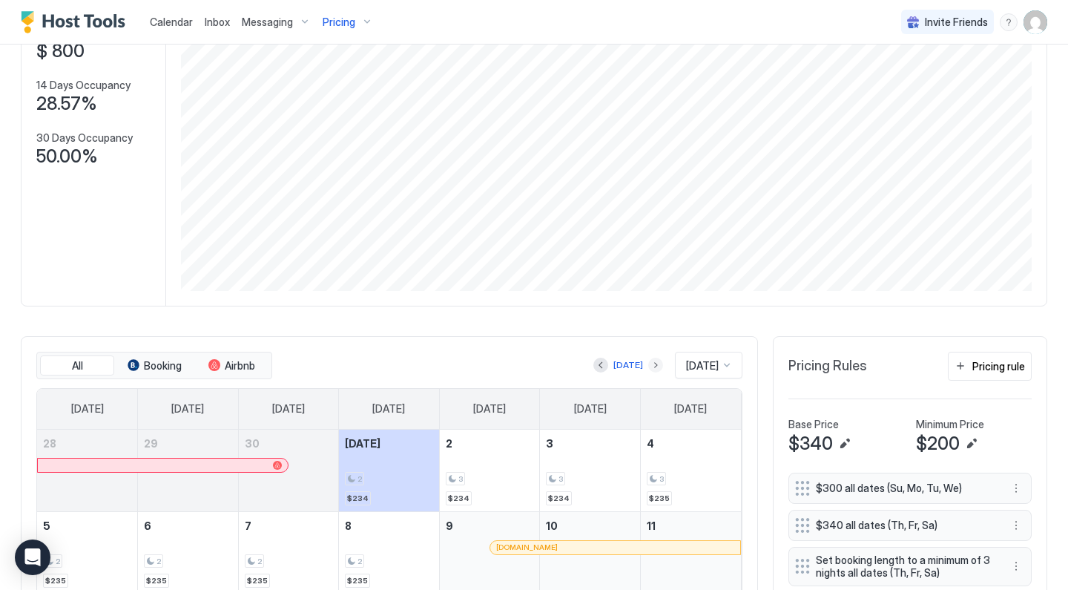
click at [648, 365] on button "Next month" at bounding box center [655, 365] width 15 height 15
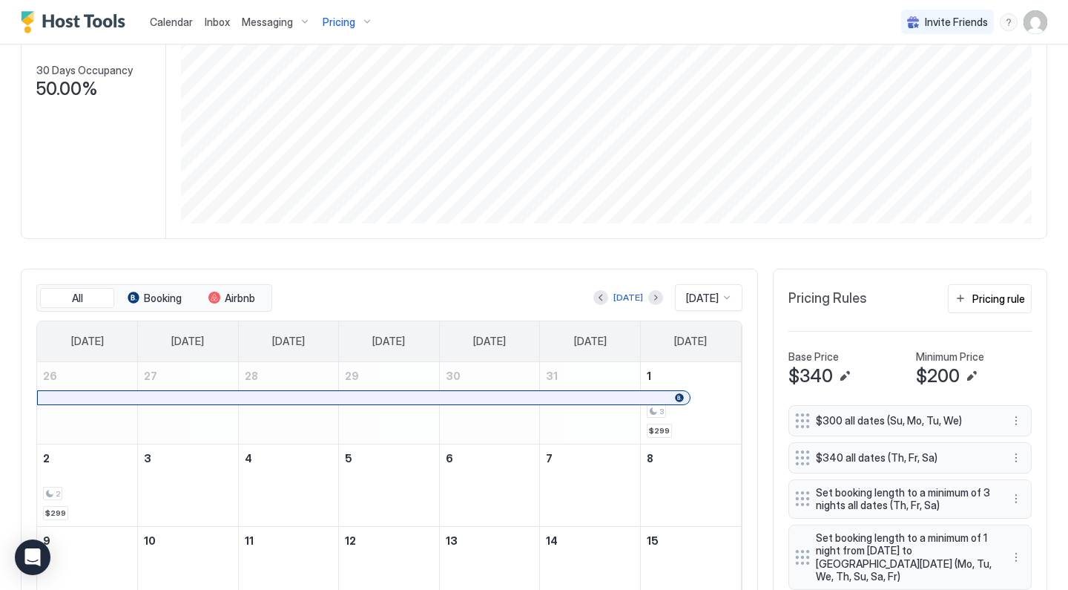
scroll to position [231, 0]
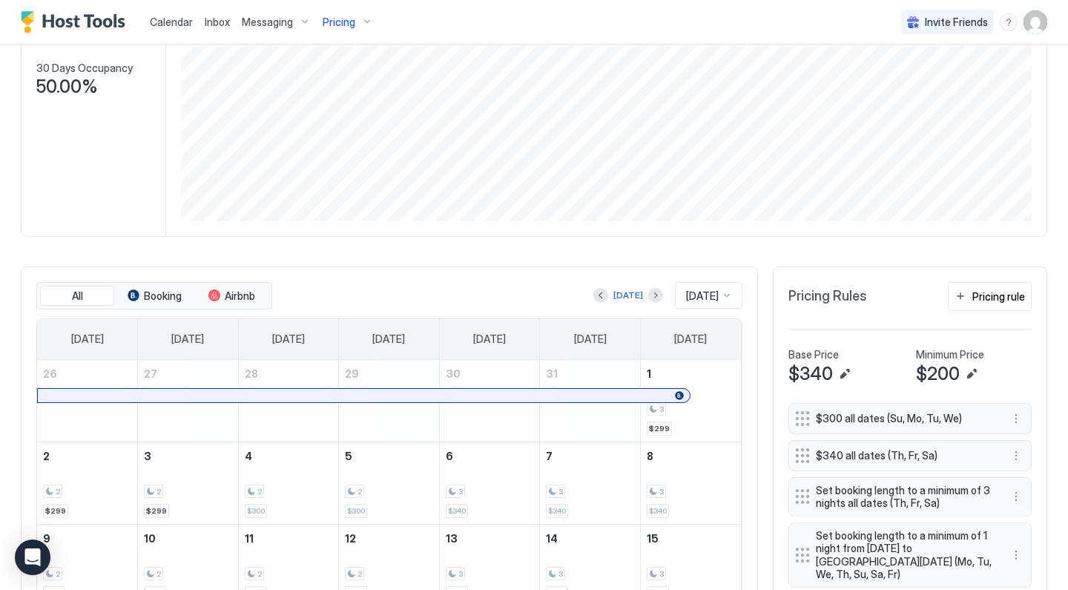
click at [595, 304] on div "Today Nov 2025" at bounding box center [508, 295] width 467 height 27
click at [596, 296] on button "Previous month" at bounding box center [601, 295] width 15 height 15
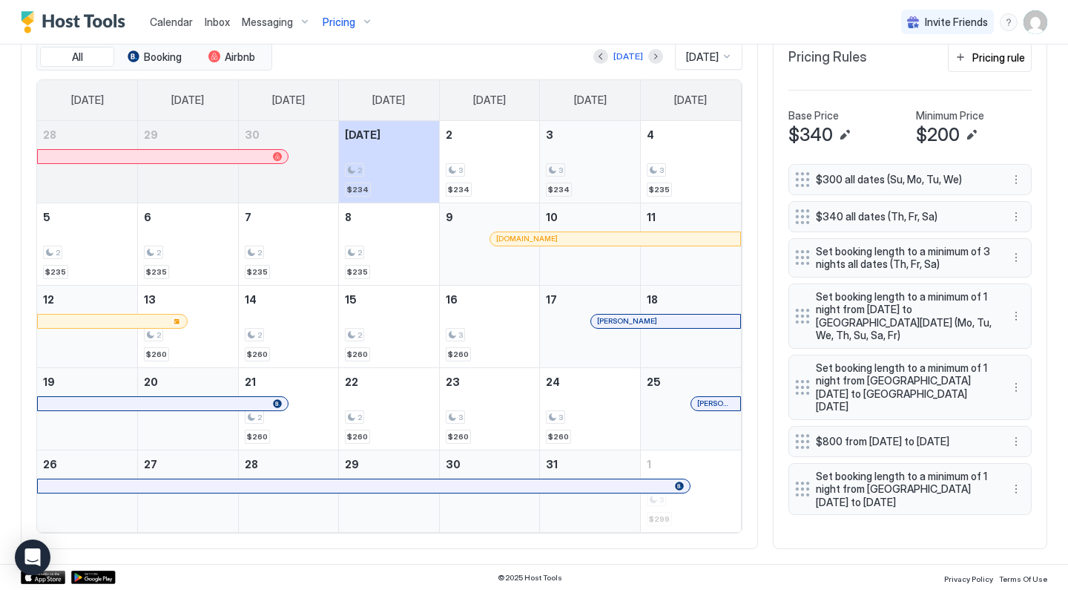
scroll to position [470, 0]
click at [648, 56] on button "Next month" at bounding box center [655, 57] width 15 height 15
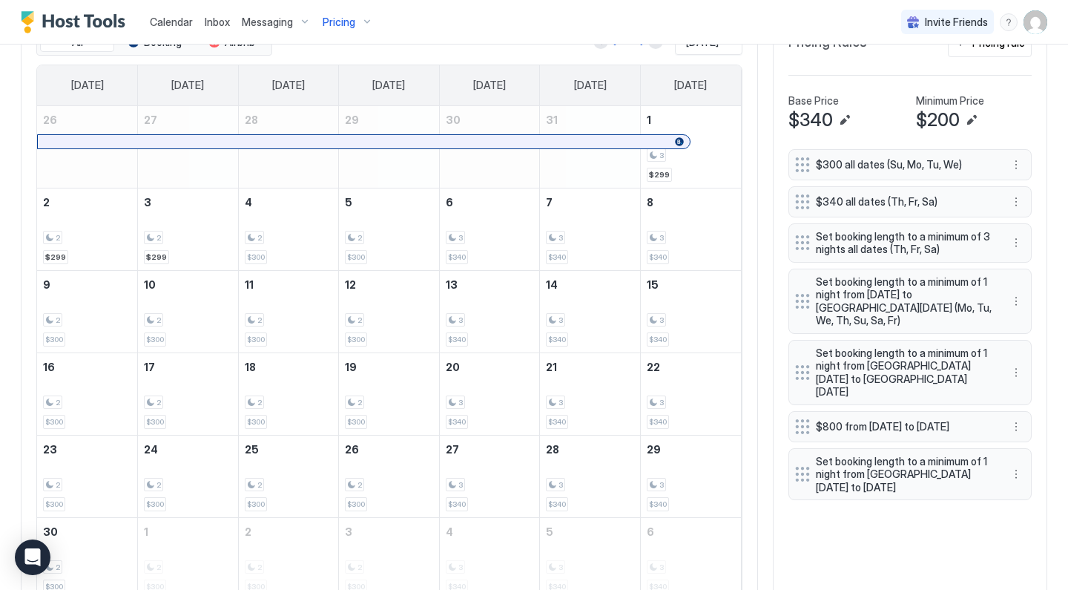
scroll to position [464, 0]
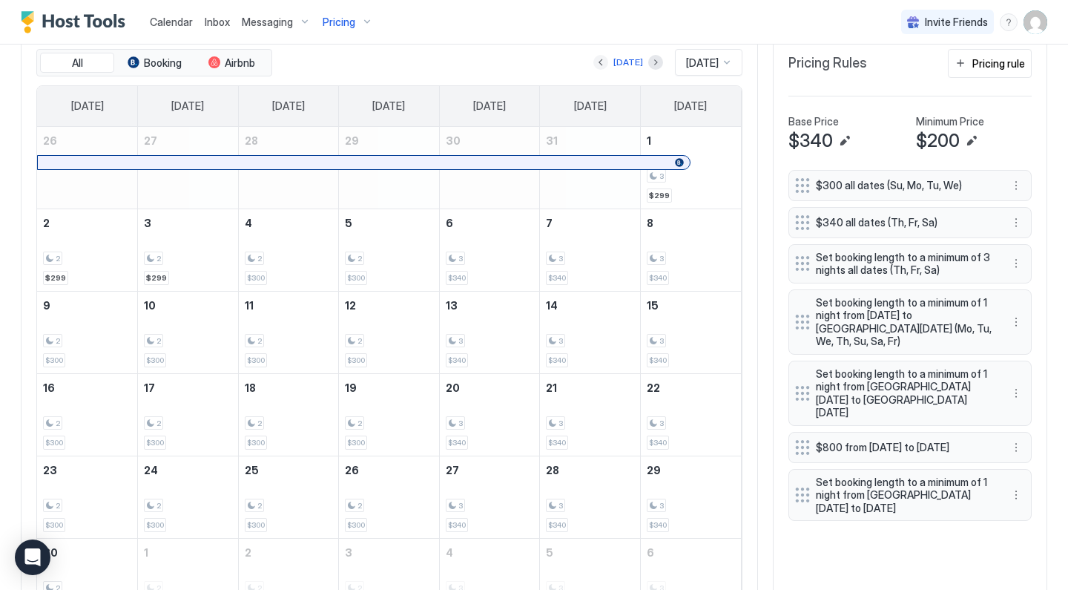
click at [596, 60] on button "Previous month" at bounding box center [601, 62] width 15 height 15
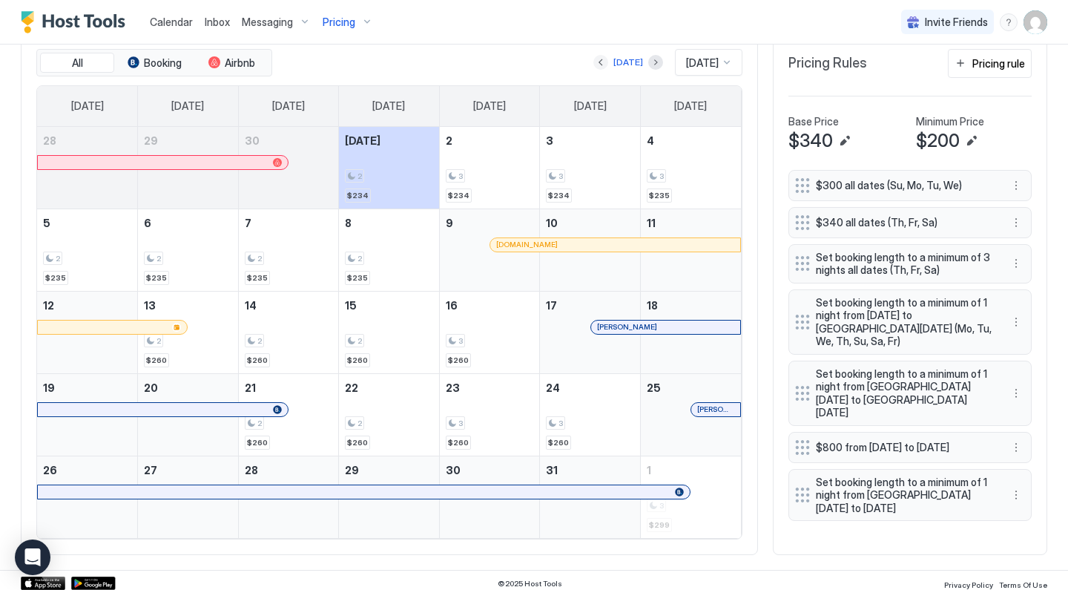
scroll to position [442, 0]
